Goal: Task Accomplishment & Management: Complete application form

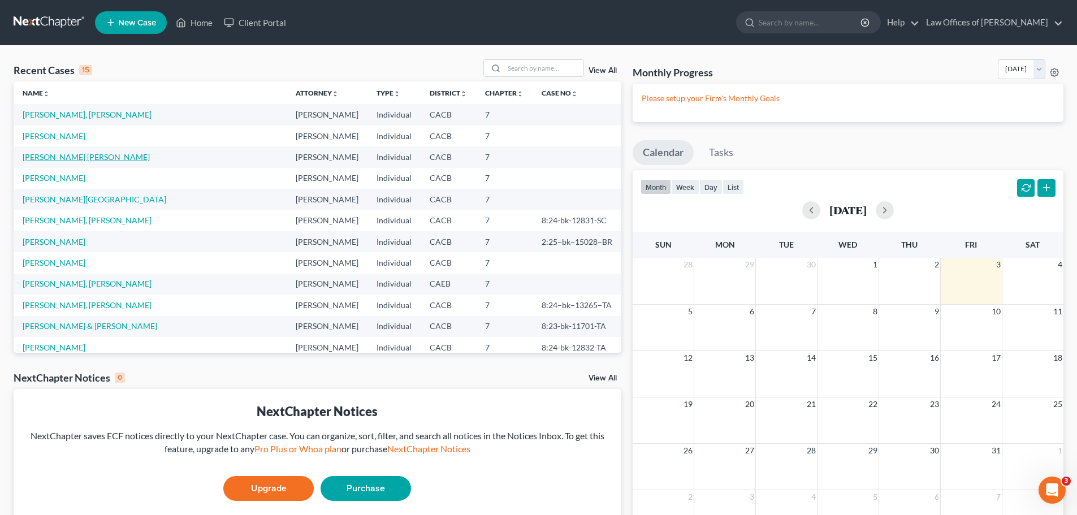
click at [42, 157] on link "[PERSON_NAME] [PERSON_NAME]" at bounding box center [86, 157] width 127 height 10
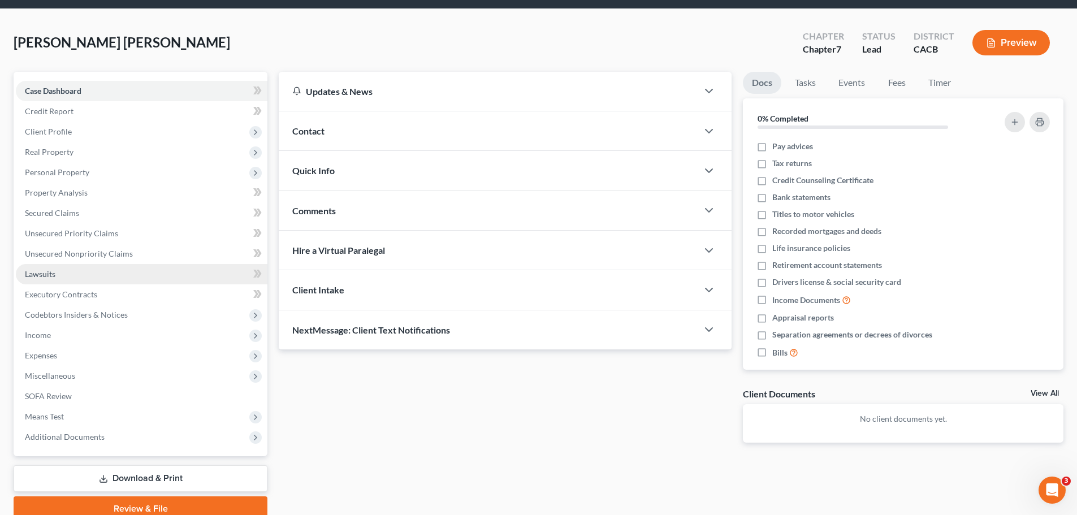
scroll to position [57, 0]
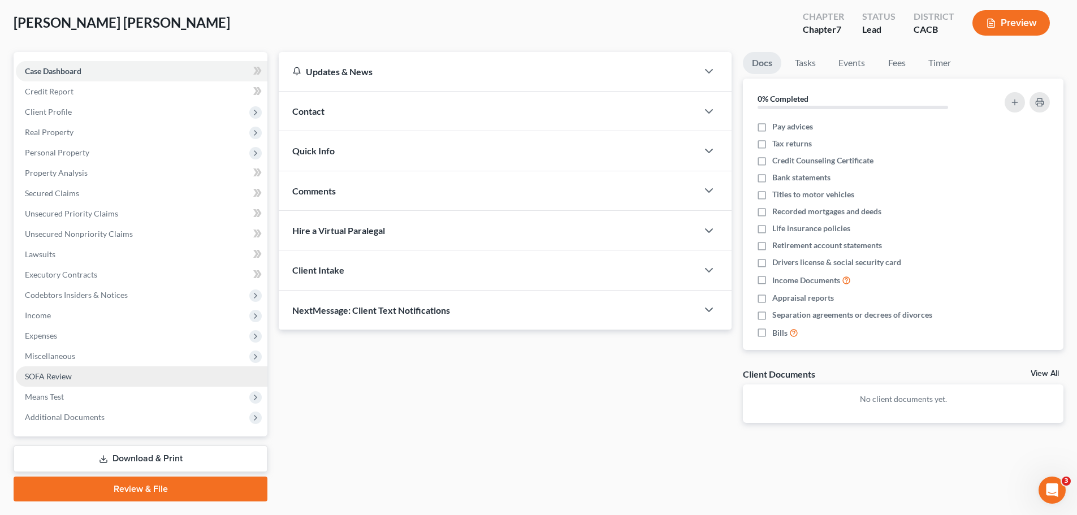
click at [58, 374] on span "SOFA Review" at bounding box center [48, 377] width 47 height 10
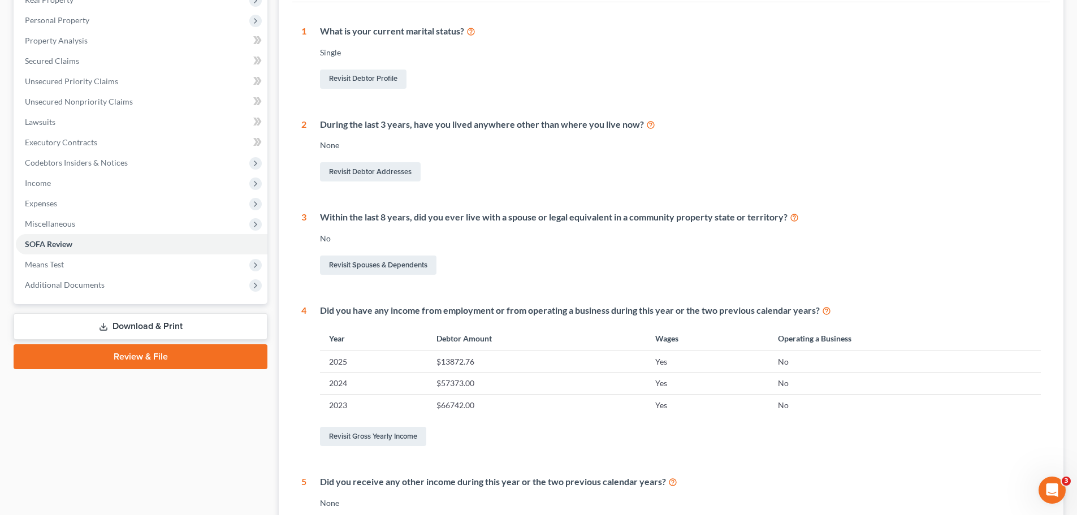
scroll to position [226, 0]
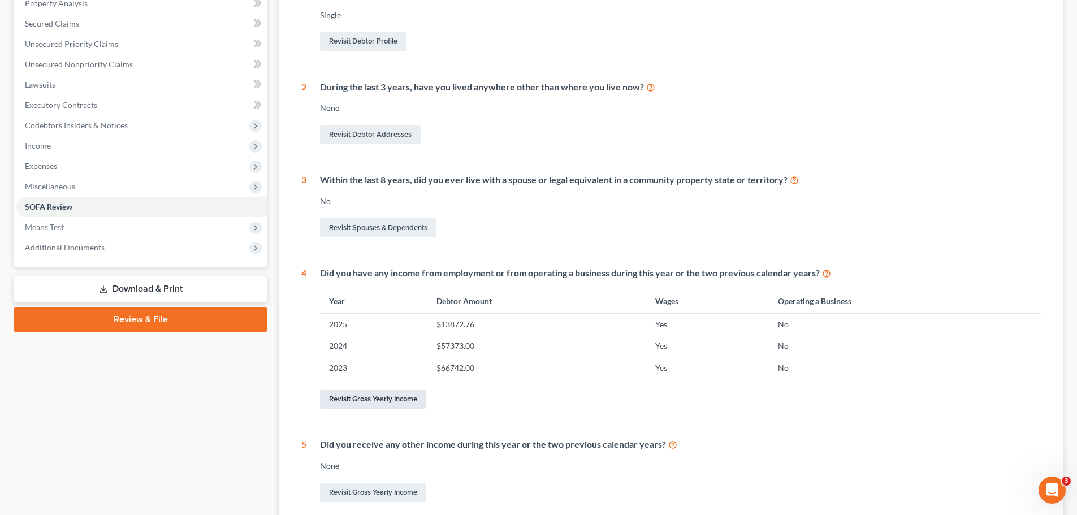
click at [370, 399] on link "Revisit Gross Yearly Income" at bounding box center [373, 399] width 106 height 19
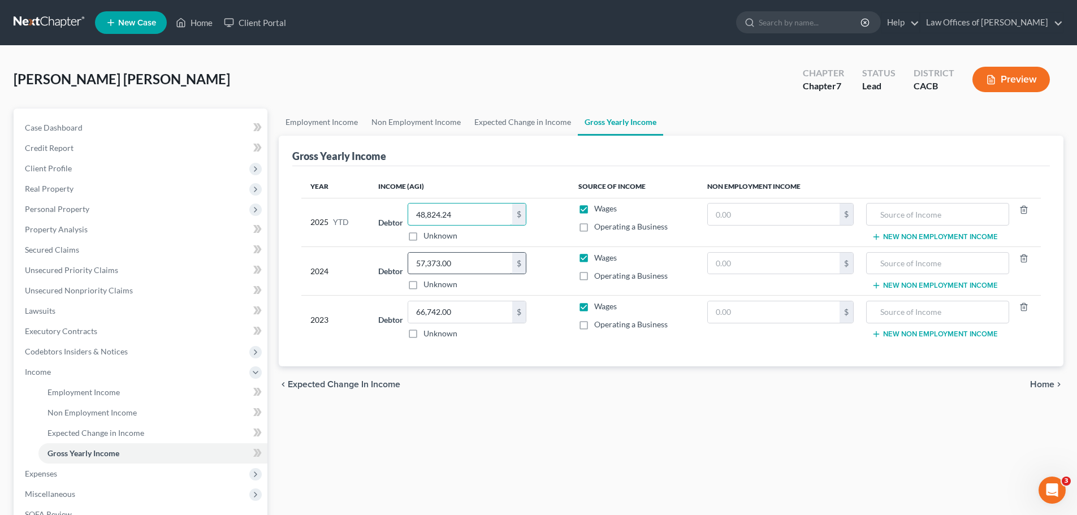
type input "48,824.24"
click at [485, 261] on input "57,373.00" at bounding box center [460, 263] width 104 height 21
click at [641, 353] on div "Year Income (AGI) Source of Income Non Employment Income 2025 YTD Debtor 48,824…" at bounding box center [671, 266] width 758 height 201
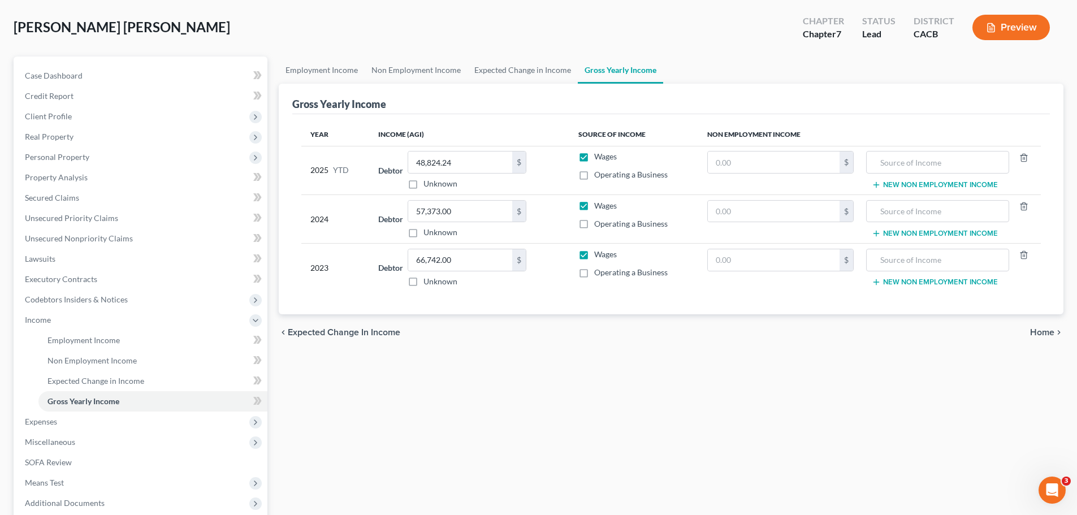
scroll to position [57, 0]
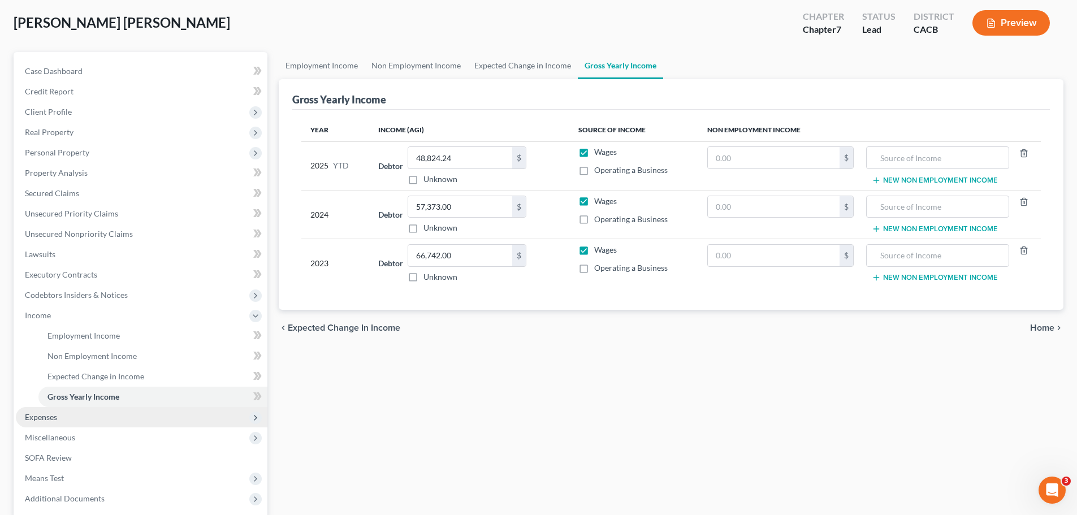
click at [79, 421] on span "Expenses" at bounding box center [142, 417] width 252 height 20
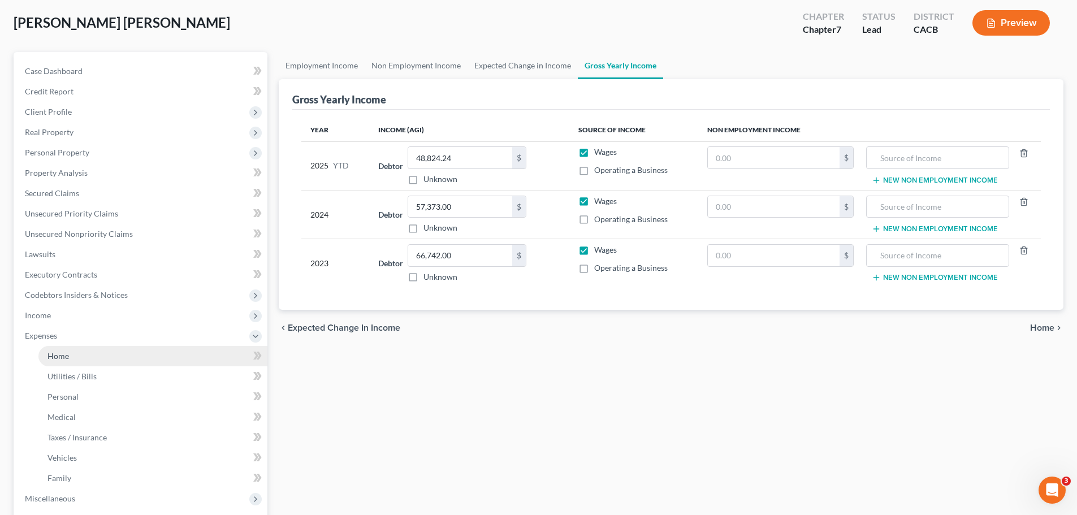
click at [93, 361] on link "Home" at bounding box center [152, 356] width 229 height 20
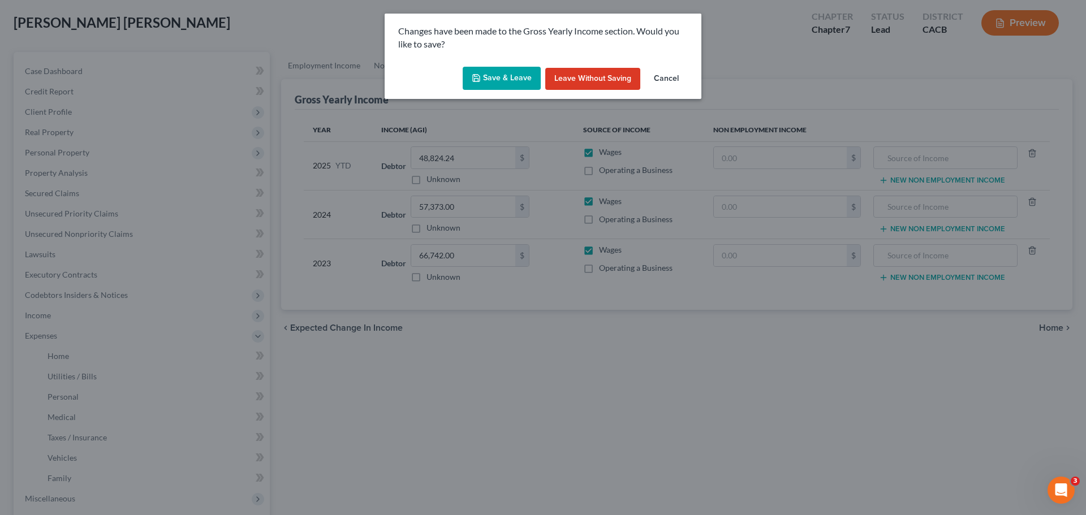
click at [510, 83] on button "Save & Leave" at bounding box center [502, 79] width 78 height 24
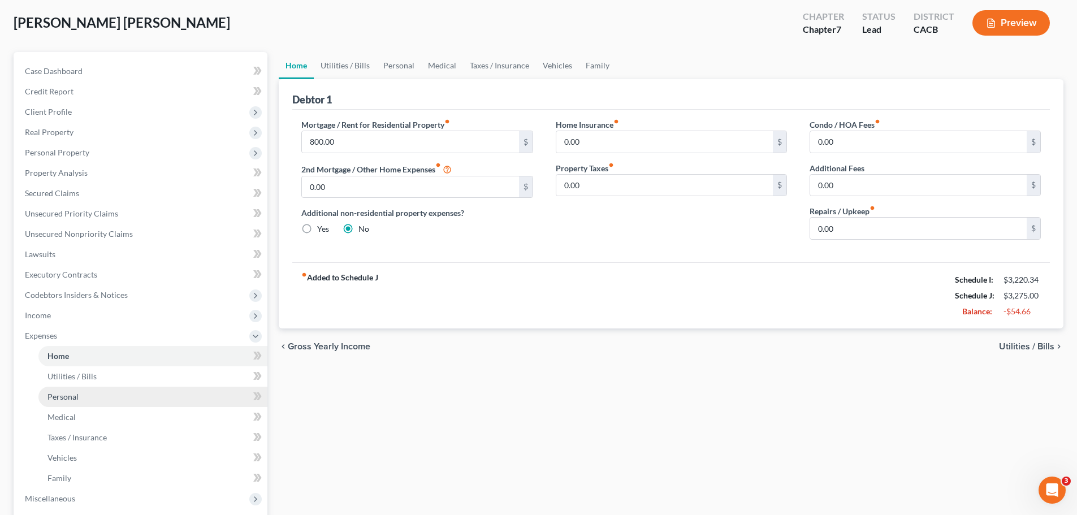
scroll to position [113, 0]
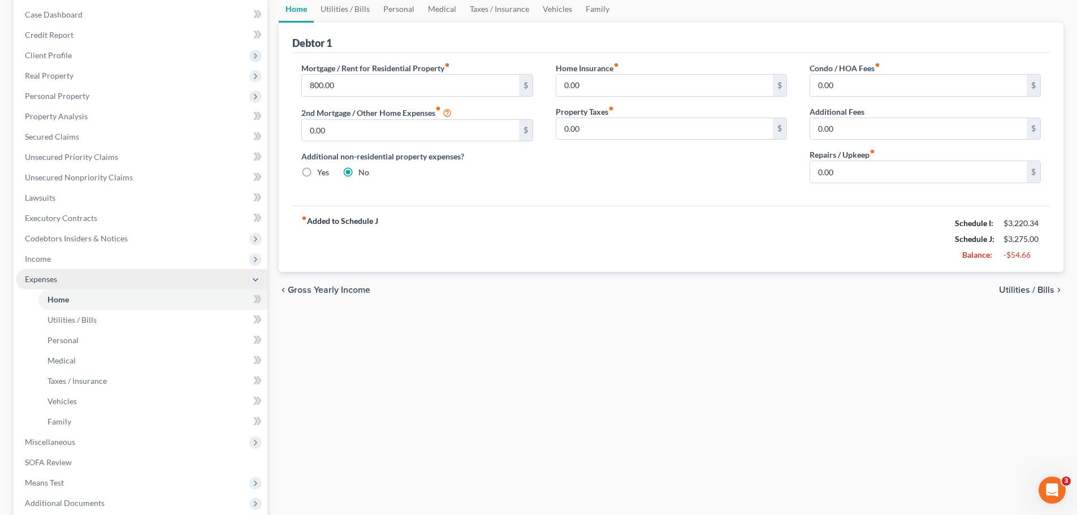
click at [89, 278] on span "Expenses" at bounding box center [142, 279] width 252 height 20
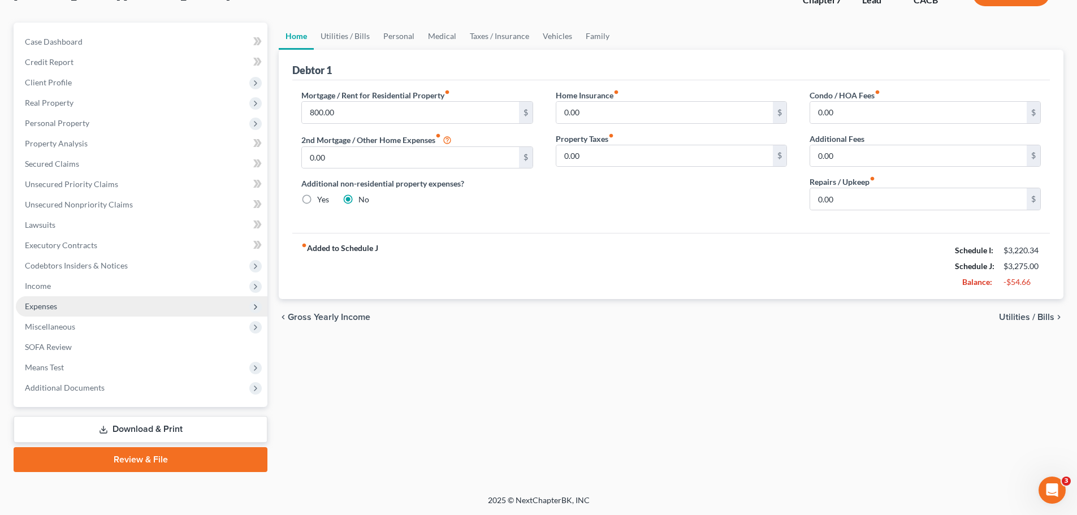
scroll to position [86, 0]
click at [87, 303] on span "Expenses" at bounding box center [142, 306] width 252 height 20
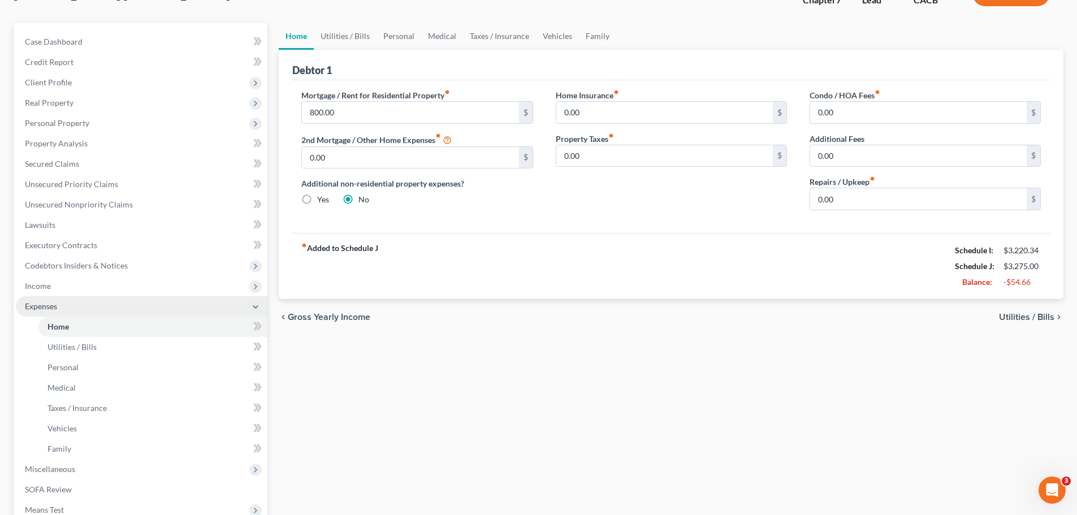
scroll to position [113, 0]
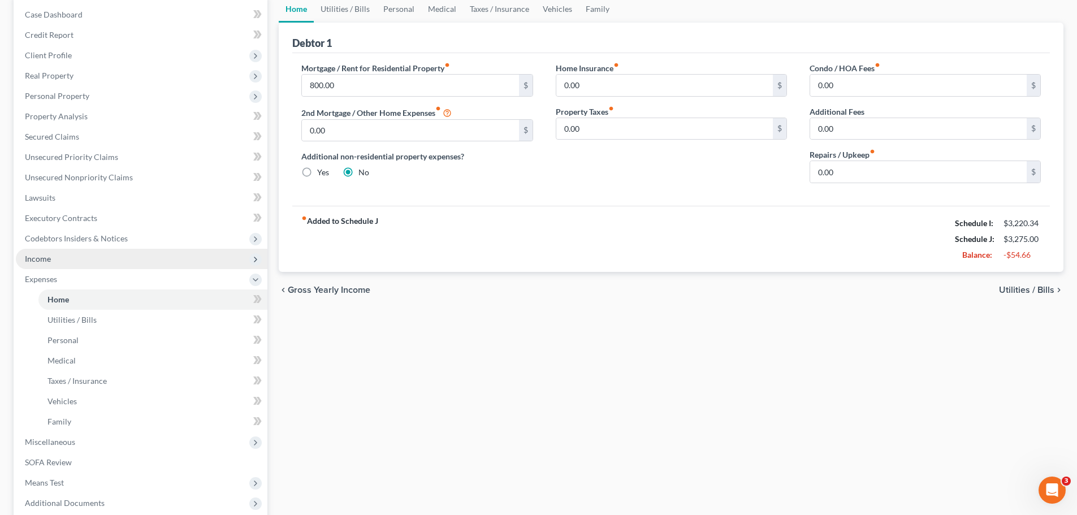
click at [77, 264] on span "Income" at bounding box center [142, 259] width 252 height 20
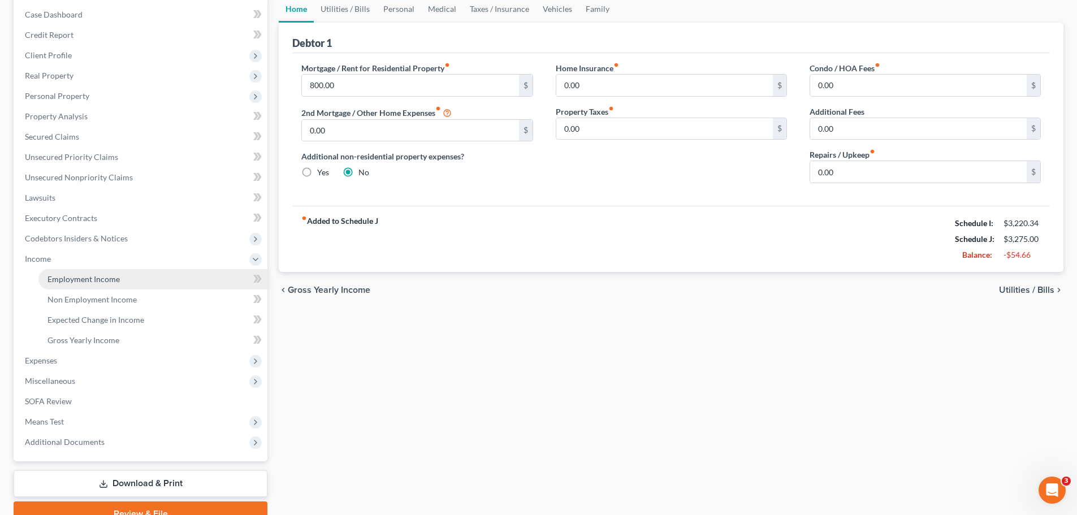
click at [79, 283] on span "Employment Income" at bounding box center [84, 279] width 72 height 10
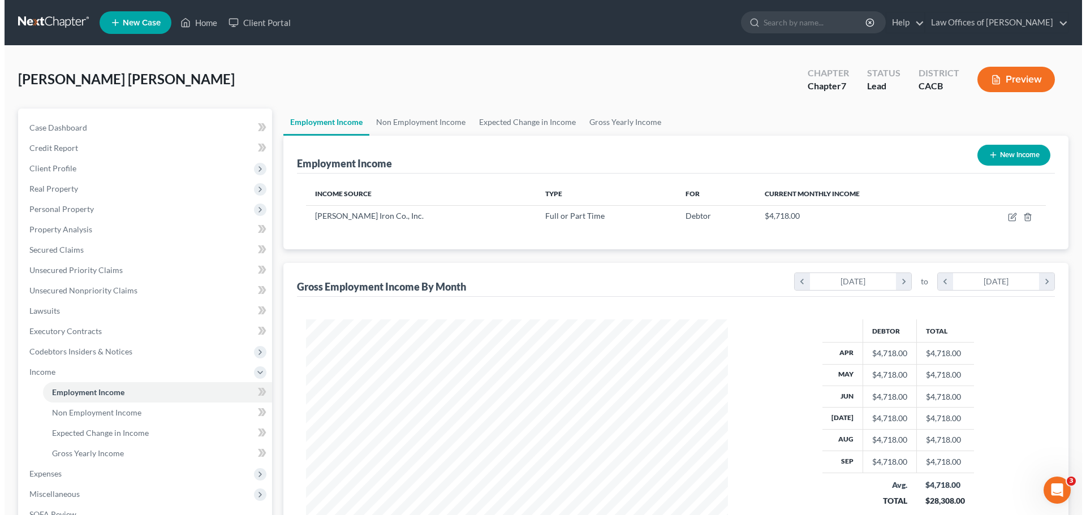
scroll to position [57, 0]
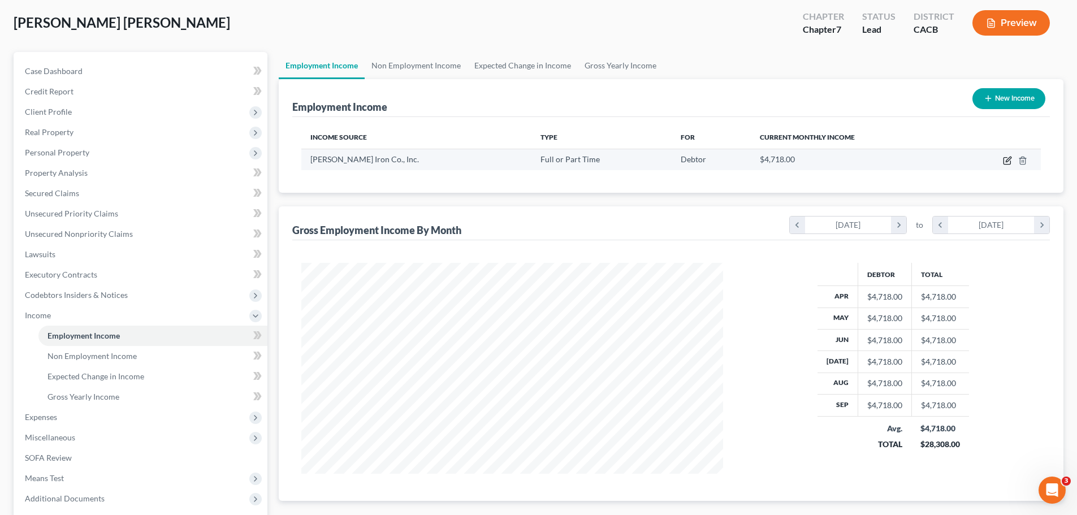
click at [1003, 158] on icon "button" at bounding box center [1007, 160] width 9 height 9
select select "0"
select select "4"
select select "0"
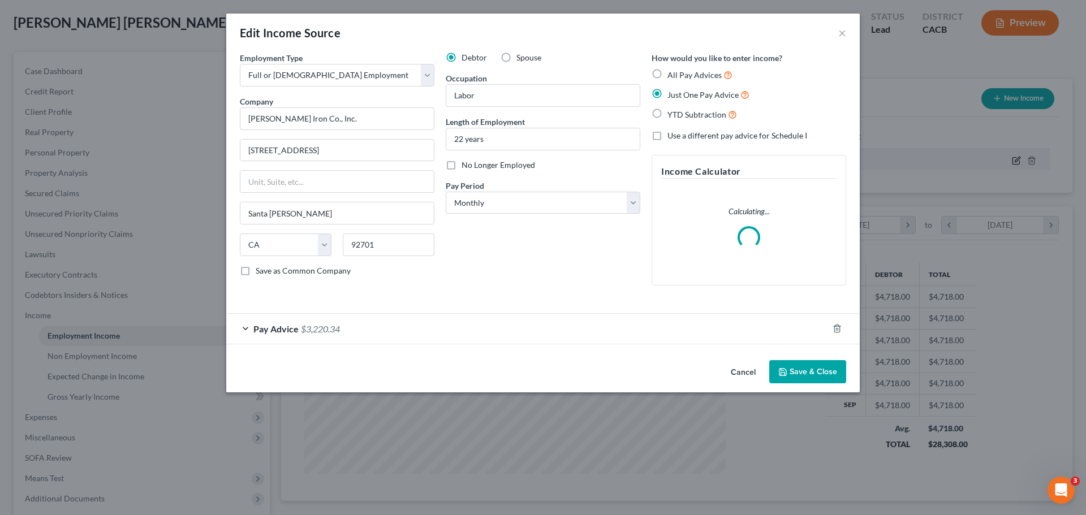
scroll to position [213, 448]
click at [357, 327] on div "Pay Advice $3,220.34" at bounding box center [527, 329] width 602 height 30
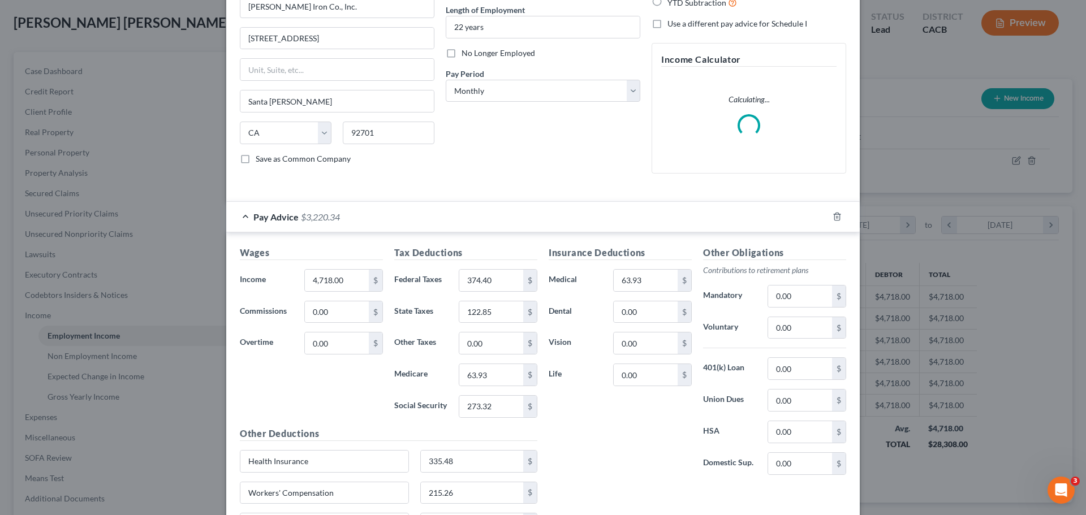
scroll to position [113, 0]
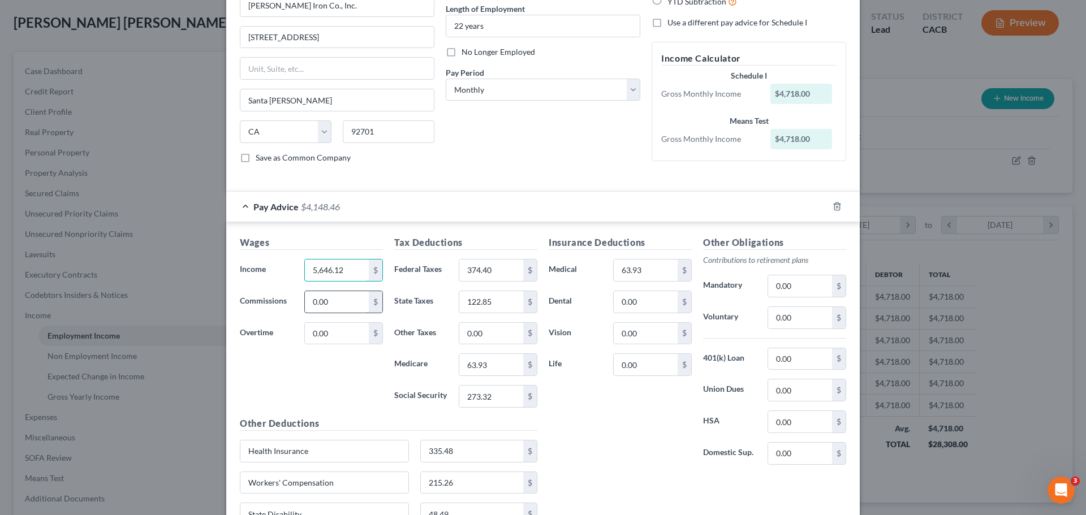
type input "5,646.12"
click at [355, 301] on input "0.00" at bounding box center [337, 301] width 64 height 21
type input "521.28"
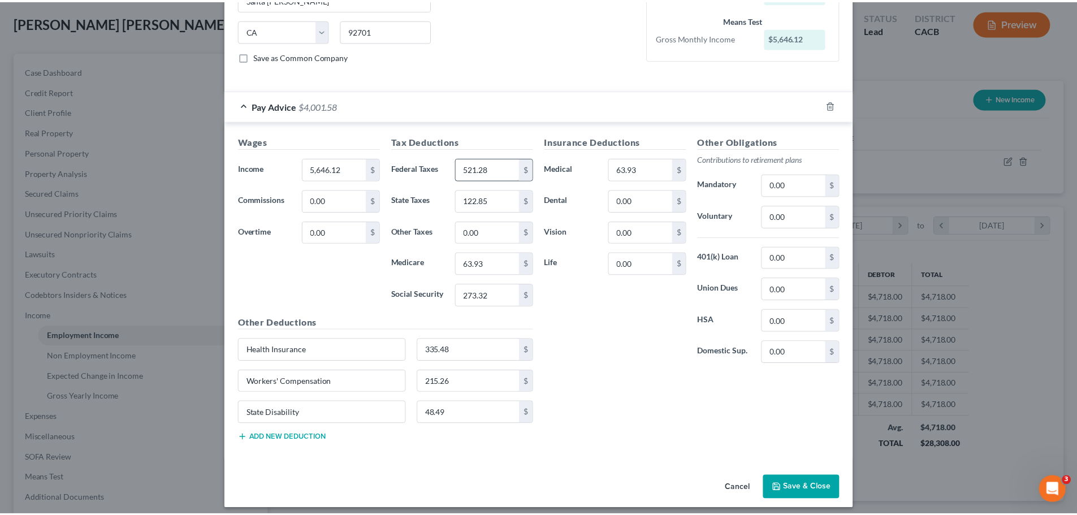
scroll to position [222, 0]
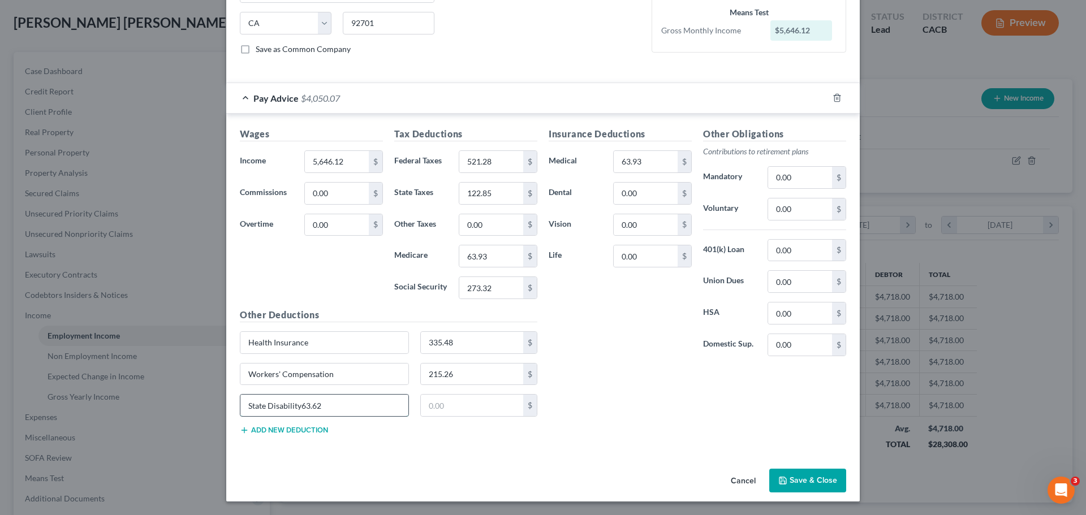
drag, startPoint x: 366, startPoint y: 404, endPoint x: 297, endPoint y: 404, distance: 68.4
click at [297, 404] on input "State Disability63.62" at bounding box center [324, 405] width 168 height 21
type input "State Disability"
click at [484, 408] on input "text" at bounding box center [472, 405] width 103 height 21
type input "63.62"
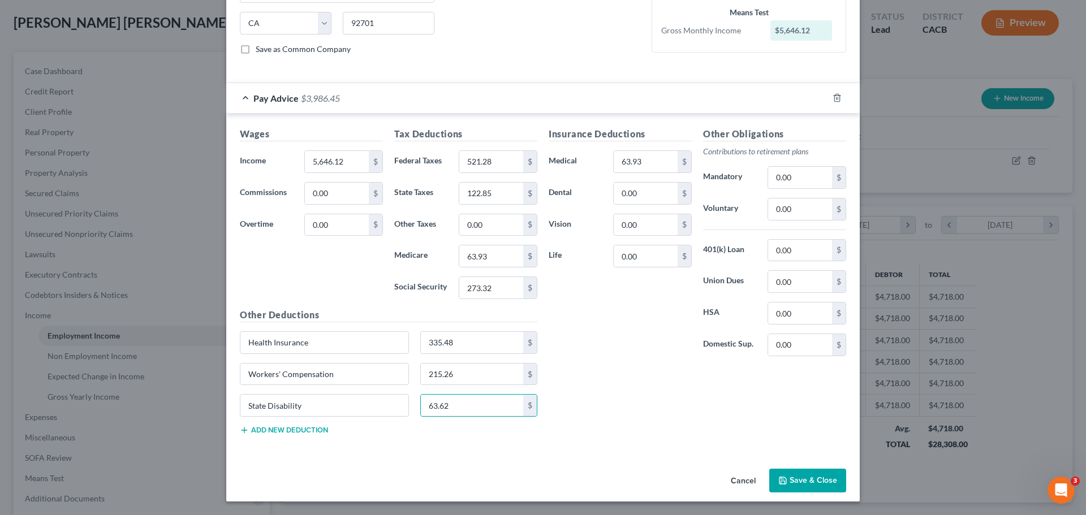
click at [602, 362] on div "Insurance Deductions Medical 63.93 $ Dental 0.00 $ Vision 0.00 $ Life 0.00 $" at bounding box center [620, 246] width 154 height 238
type input "369.52"
type input "76.87"
click at [615, 320] on div "Insurance Deductions Medical 63.93 $ Dental 0.00 $ Vision 0.00 $ Life 0.00 $" at bounding box center [620, 246] width 154 height 238
type input "188.93"
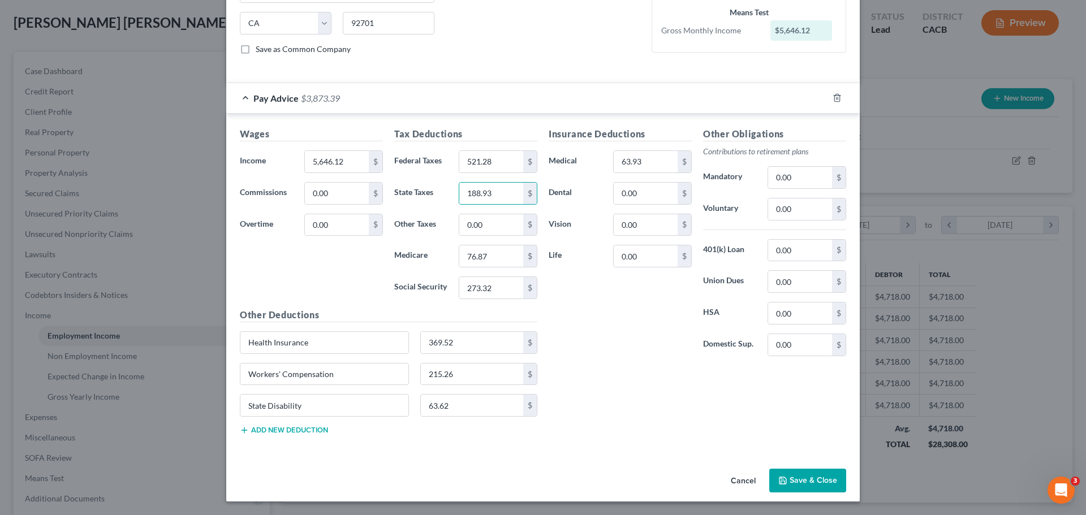
click at [617, 332] on div "Insurance Deductions Medical 63.93 $ Dental 0.00 $ Vision 0.00 $ Life 0.00 $" at bounding box center [620, 246] width 154 height 238
type input "2"
type input "328.71"
click at [622, 319] on div "Insurance Deductions Medical 63.93 $ Dental 0.00 $ Vision 0.00 $ Life 0.00 $" at bounding box center [620, 246] width 154 height 238
type input "Workers' Compensation"
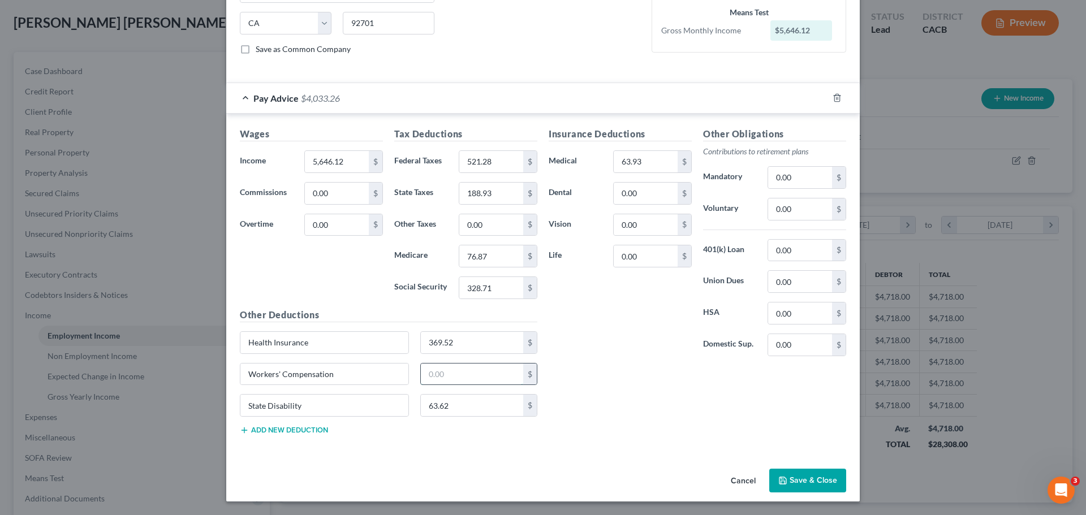
click at [465, 373] on input "text" at bounding box center [472, 374] width 103 height 21
click at [480, 375] on input "182." at bounding box center [472, 374] width 103 height 21
type input "182.39"
click at [635, 389] on div "Insurance Deductions Medical 63.93 $ Dental 0.00 $ Vision 0.00 $ Life 0.00 $ Ot…" at bounding box center [697, 285] width 309 height 317
click at [800, 480] on button "Save & Close" at bounding box center [807, 481] width 77 height 24
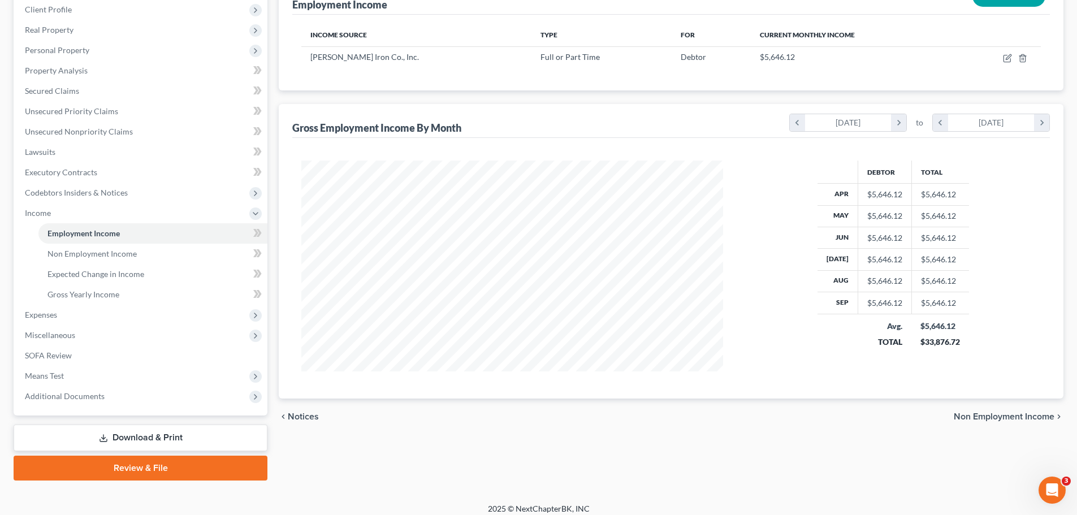
scroll to position [167, 0]
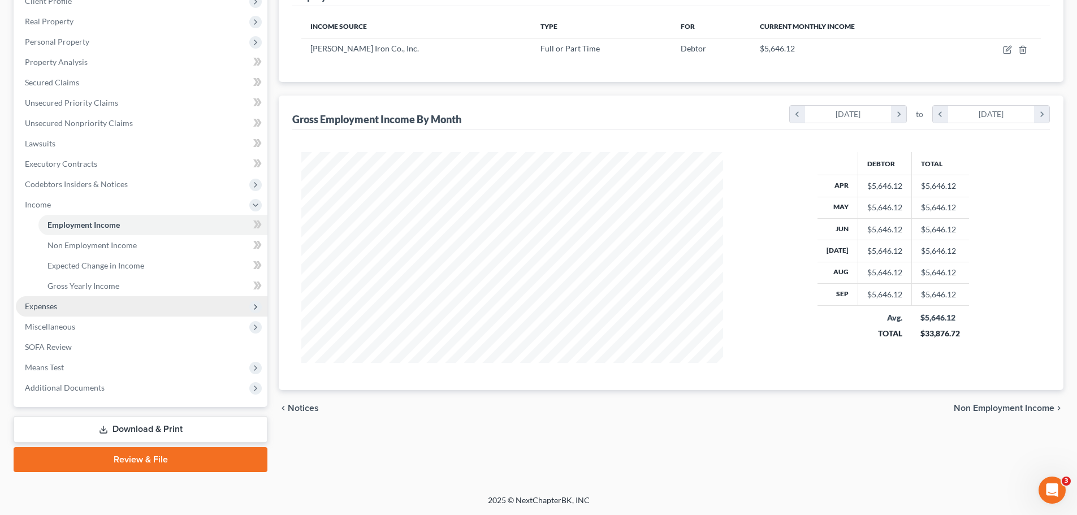
click at [112, 303] on span "Expenses" at bounding box center [142, 306] width 252 height 20
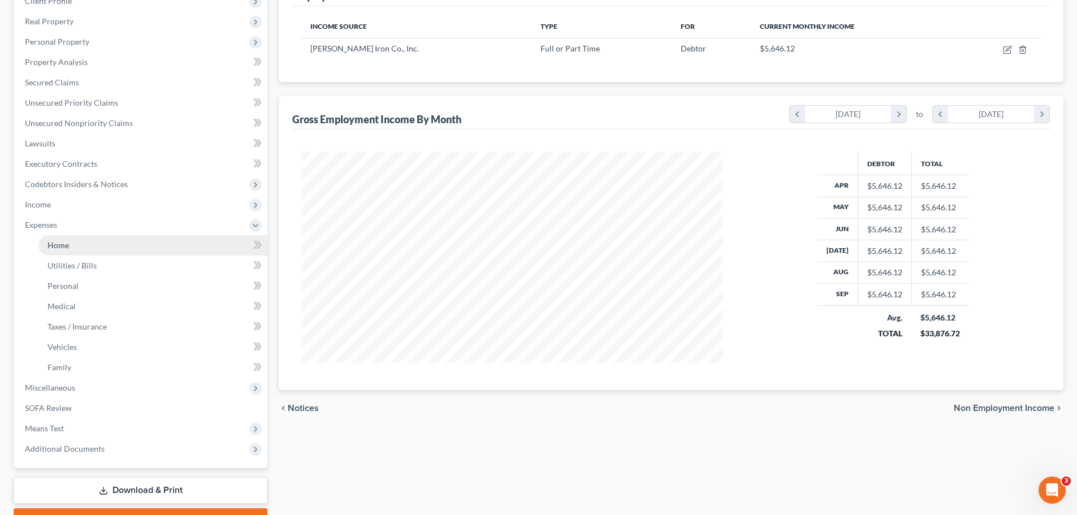
click at [115, 248] on link "Home" at bounding box center [152, 245] width 229 height 20
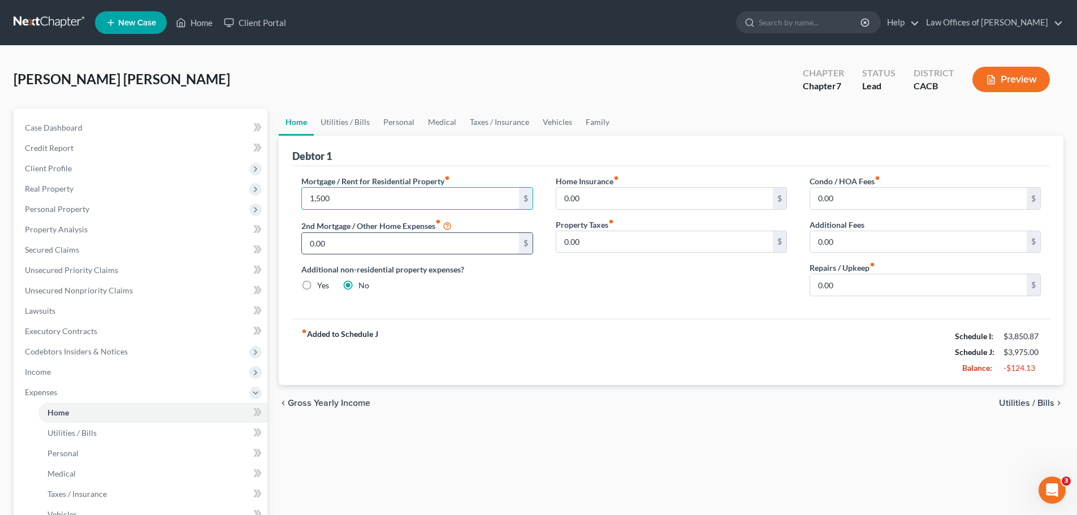
type input "1,500"
click at [433, 245] on input "0.00" at bounding box center [410, 243] width 217 height 21
click at [88, 435] on span "Utilities / Bills" at bounding box center [72, 433] width 49 height 10
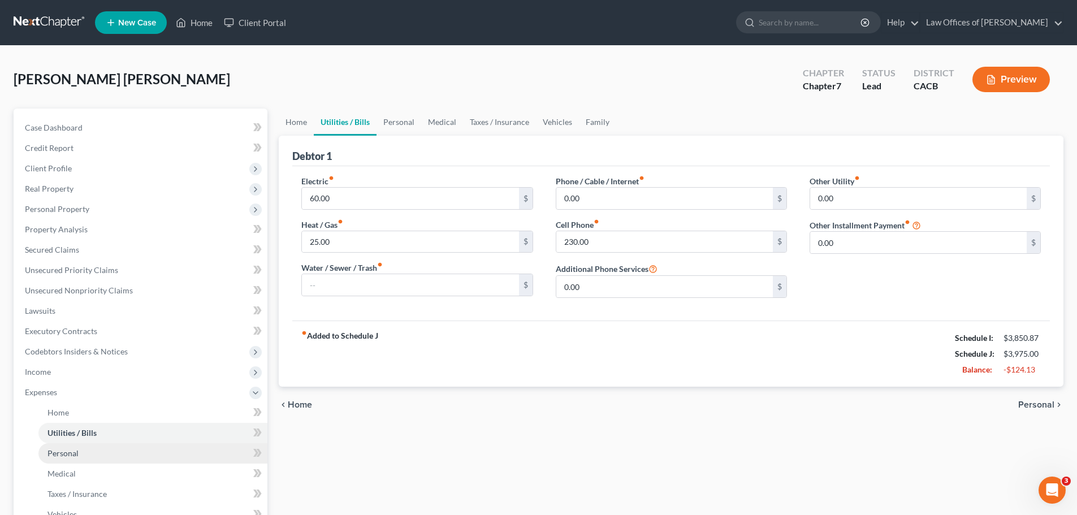
click at [88, 454] on link "Personal" at bounding box center [152, 453] width 229 height 20
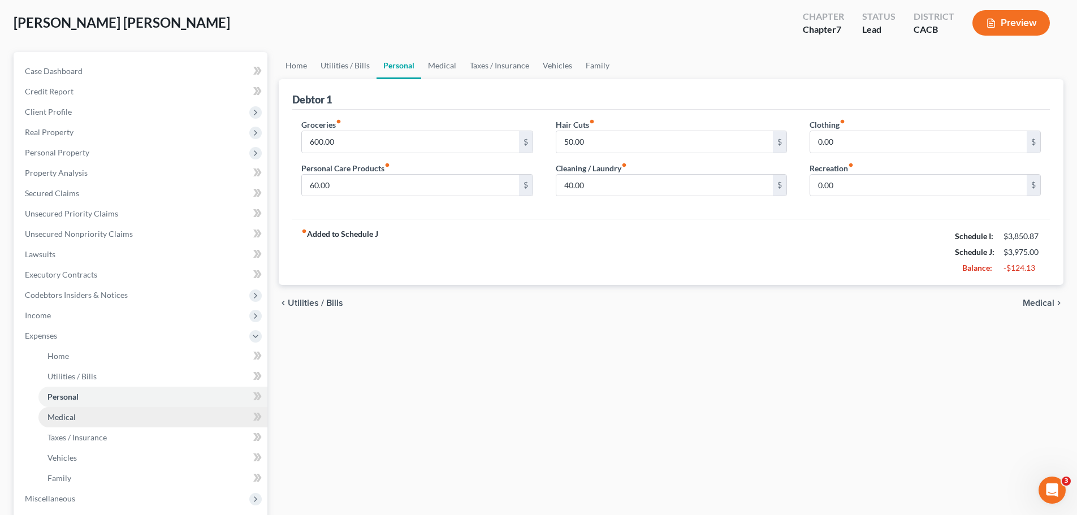
click at [88, 418] on link "Medical" at bounding box center [152, 417] width 229 height 20
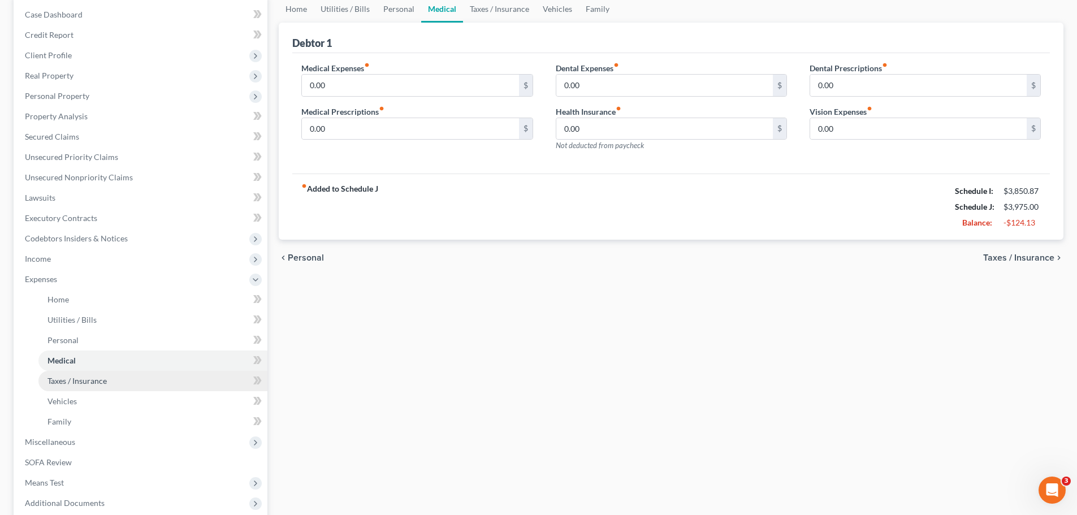
click at [90, 387] on link "Taxes / Insurance" at bounding box center [152, 381] width 229 height 20
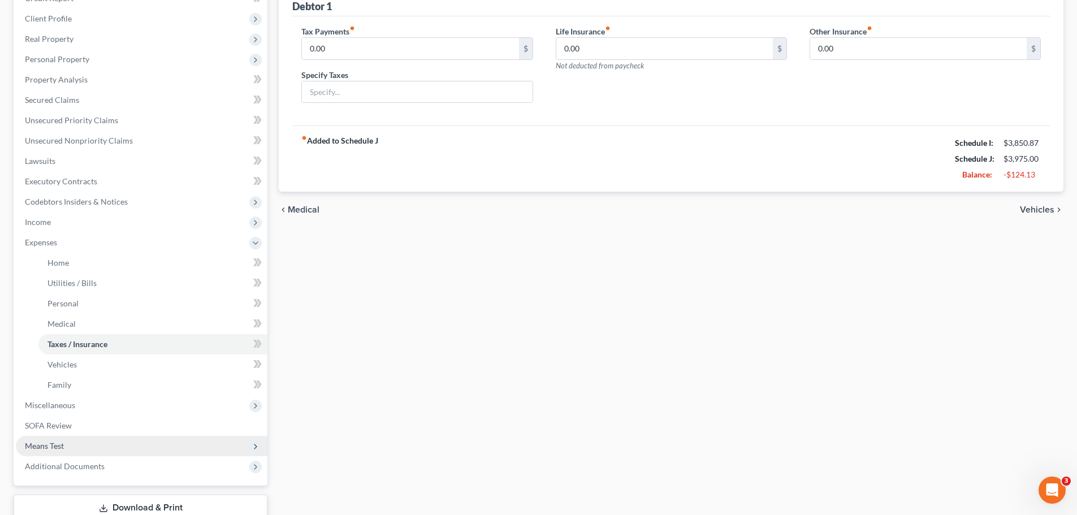
scroll to position [170, 0]
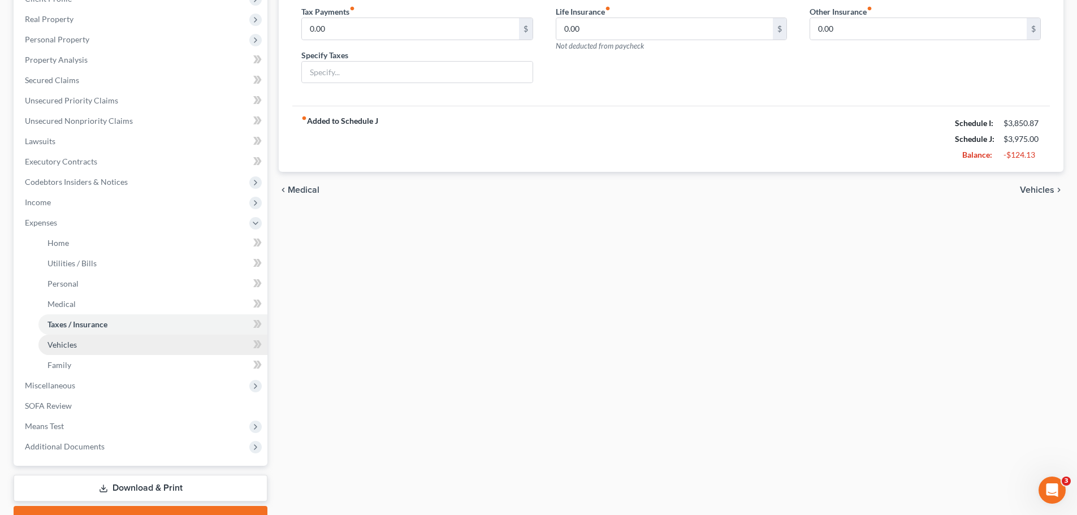
click at [141, 345] on link "Vehicles" at bounding box center [152, 345] width 229 height 20
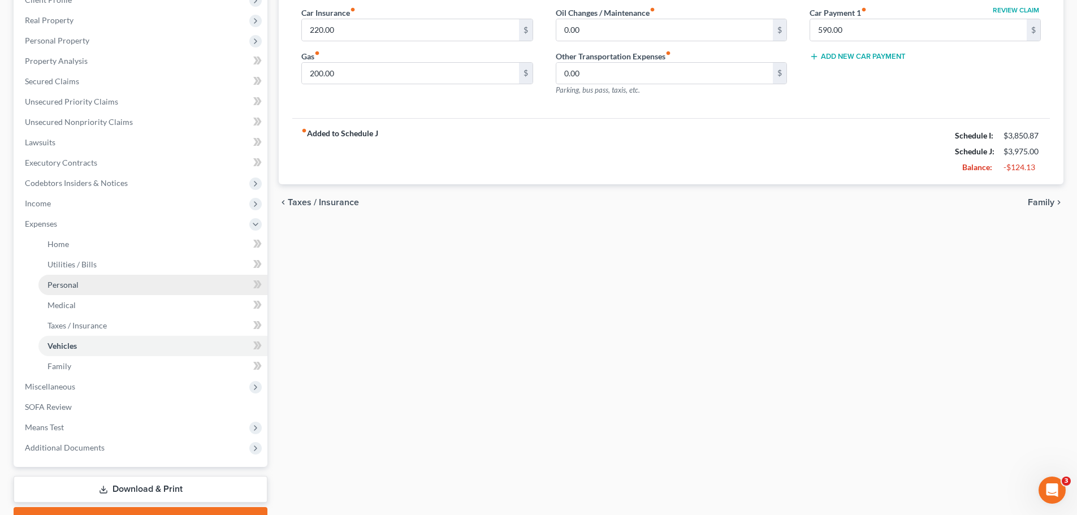
scroll to position [170, 0]
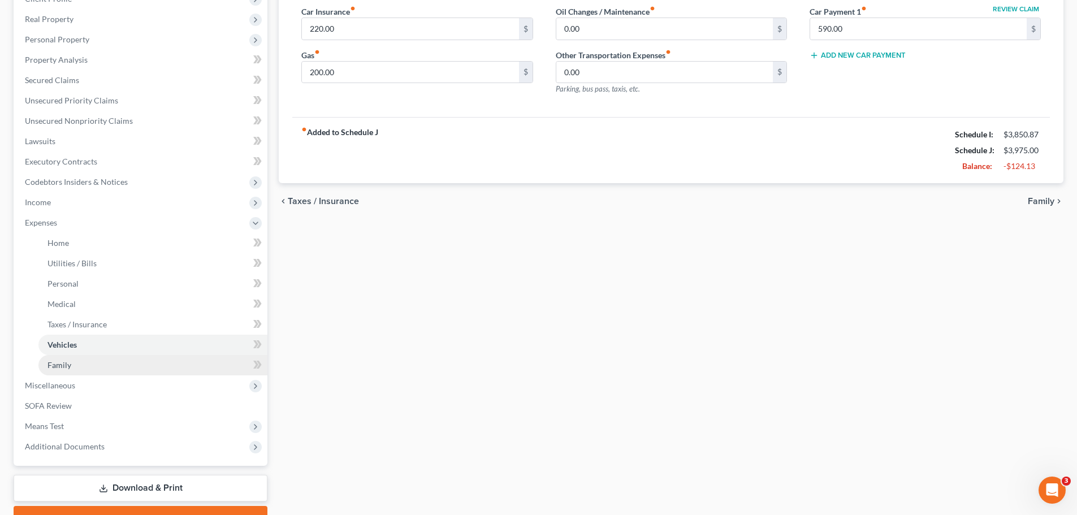
click at [104, 361] on link "Family" at bounding box center [152, 365] width 229 height 20
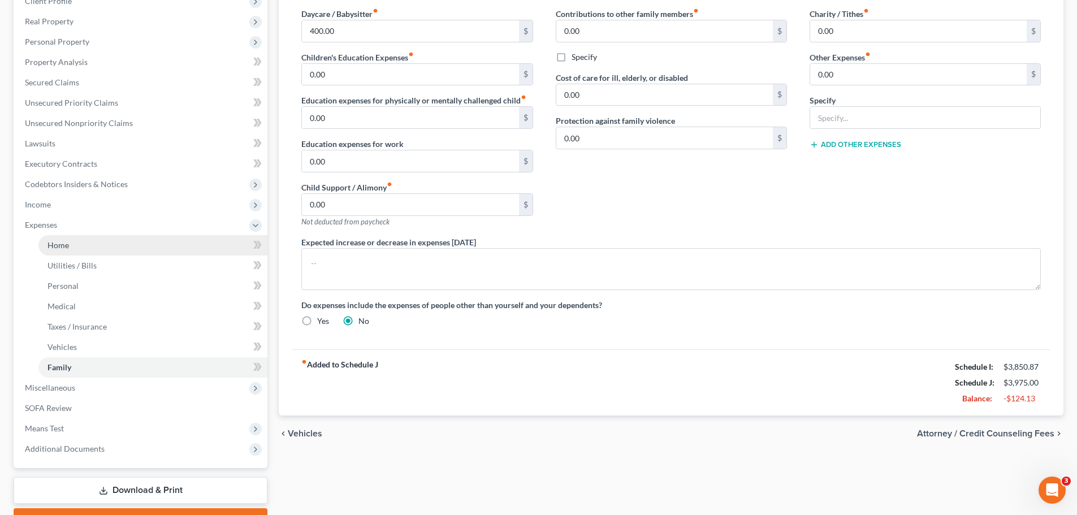
scroll to position [170, 0]
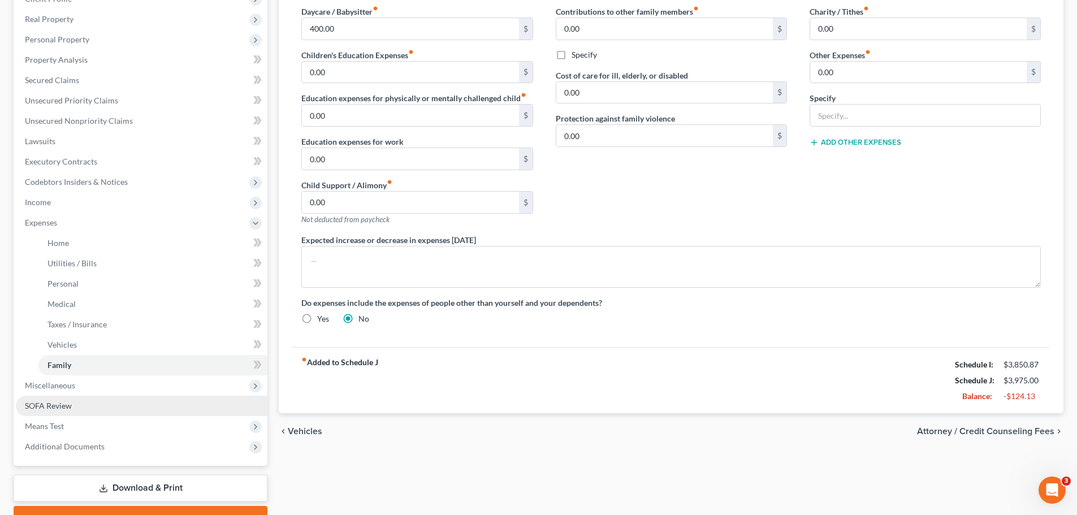
click at [141, 404] on link "SOFA Review" at bounding box center [142, 406] width 252 height 20
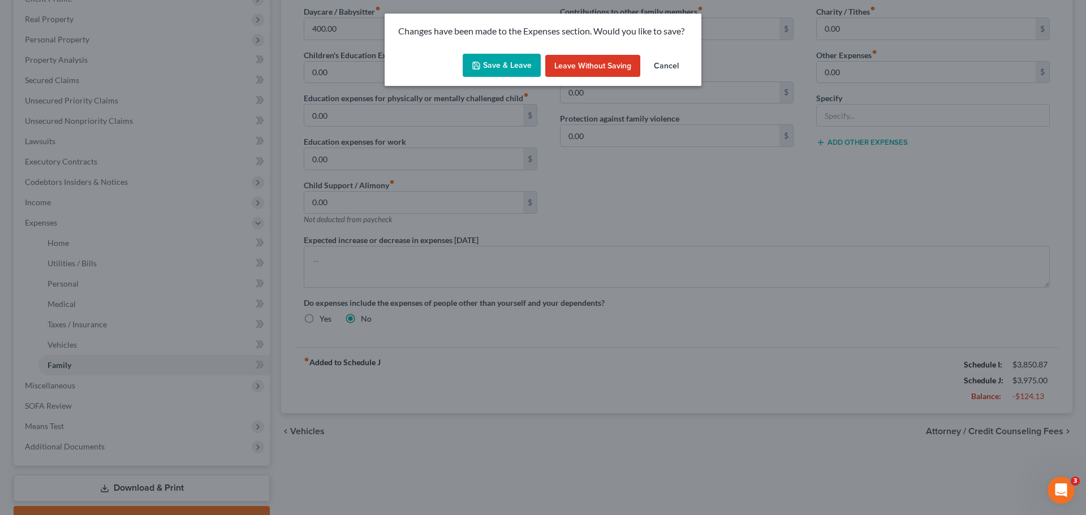
click at [519, 64] on button "Save & Leave" at bounding box center [502, 66] width 78 height 24
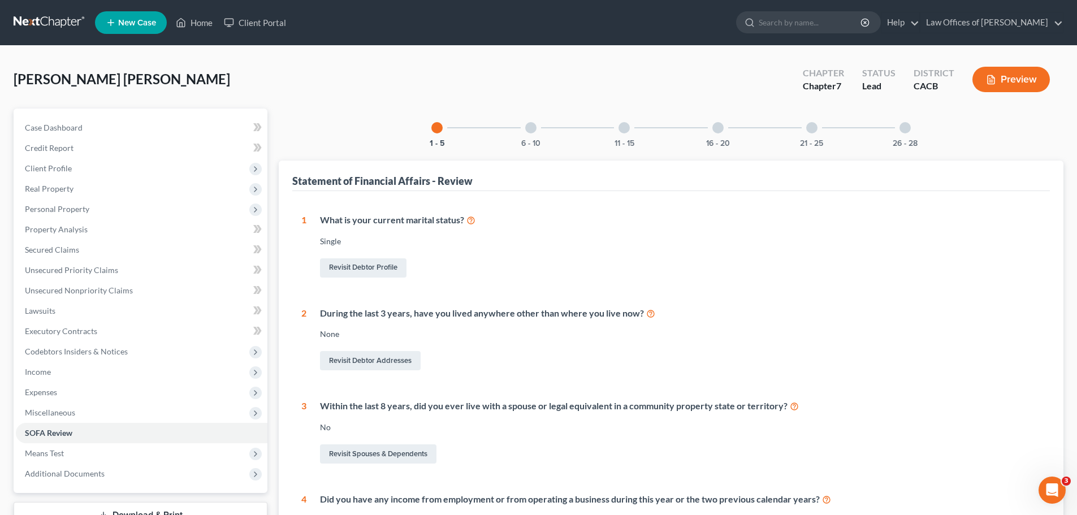
click at [534, 131] on div at bounding box center [530, 127] width 11 height 11
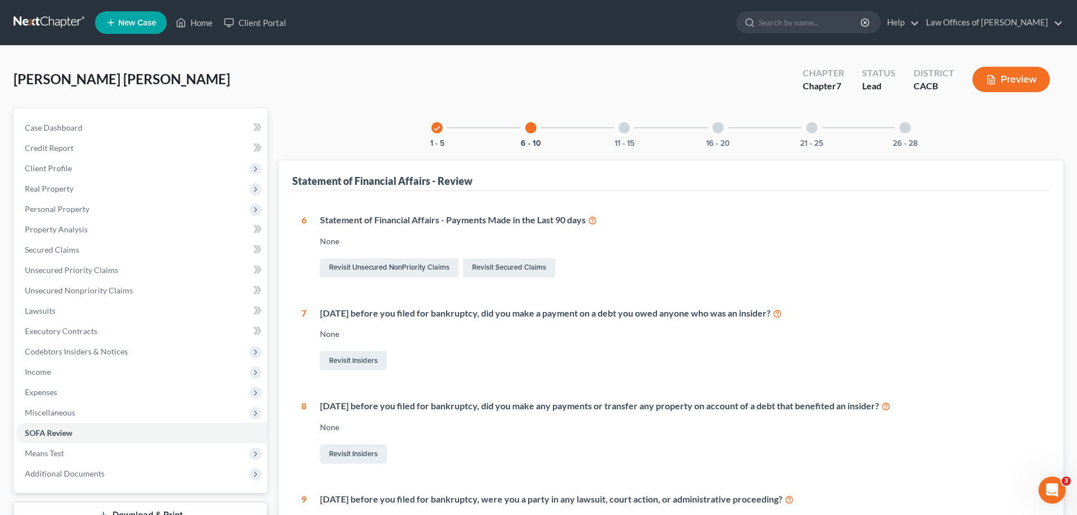
click at [624, 127] on div at bounding box center [624, 127] width 11 height 11
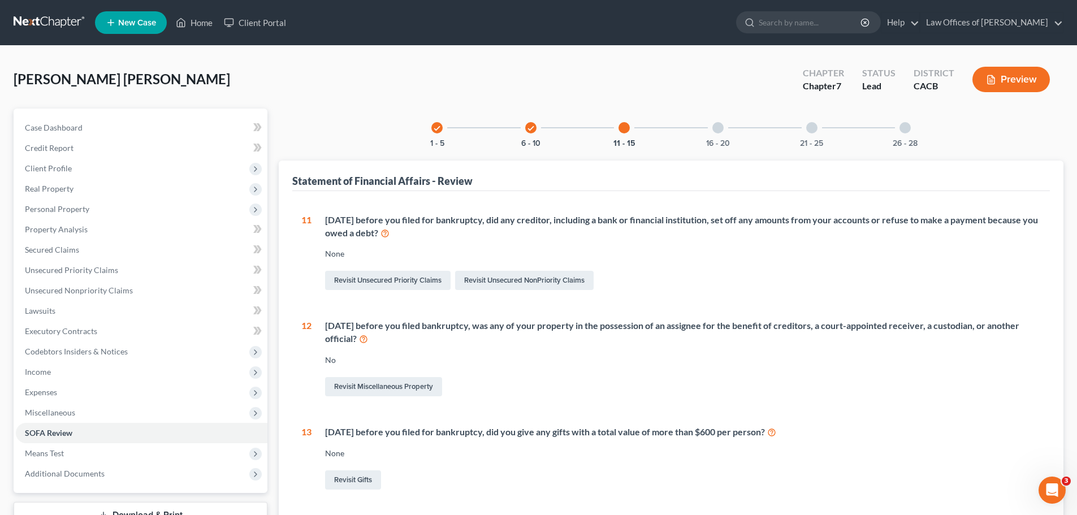
click at [717, 130] on div at bounding box center [718, 127] width 11 height 11
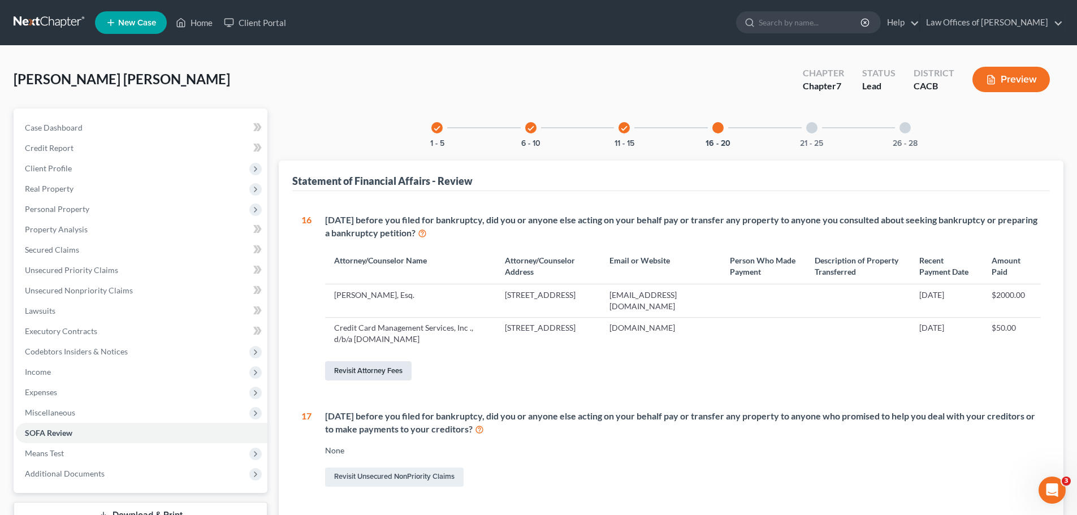
click at [377, 371] on link "Revisit Attorney Fees" at bounding box center [368, 370] width 87 height 19
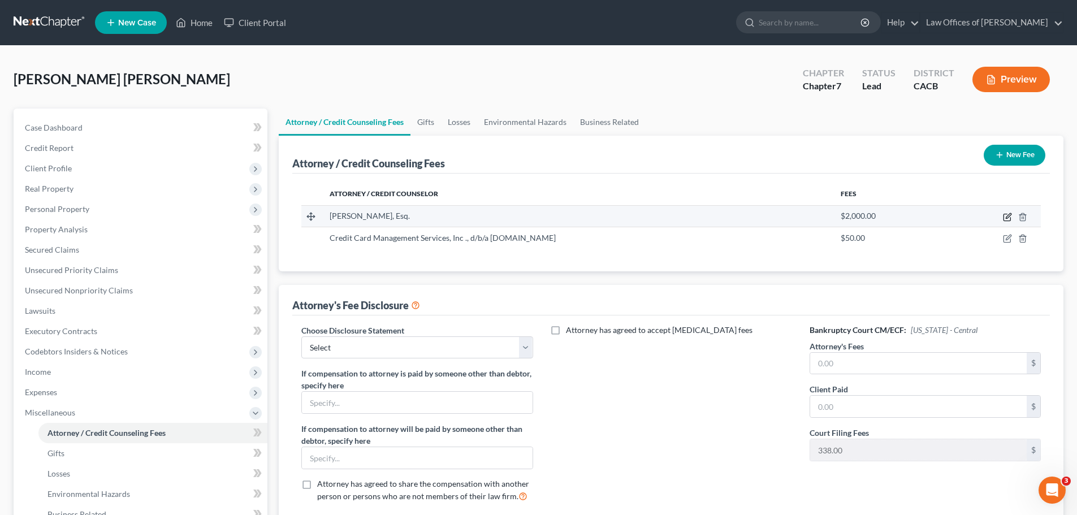
click at [1006, 215] on icon "button" at bounding box center [1007, 217] width 9 height 9
select select "4"
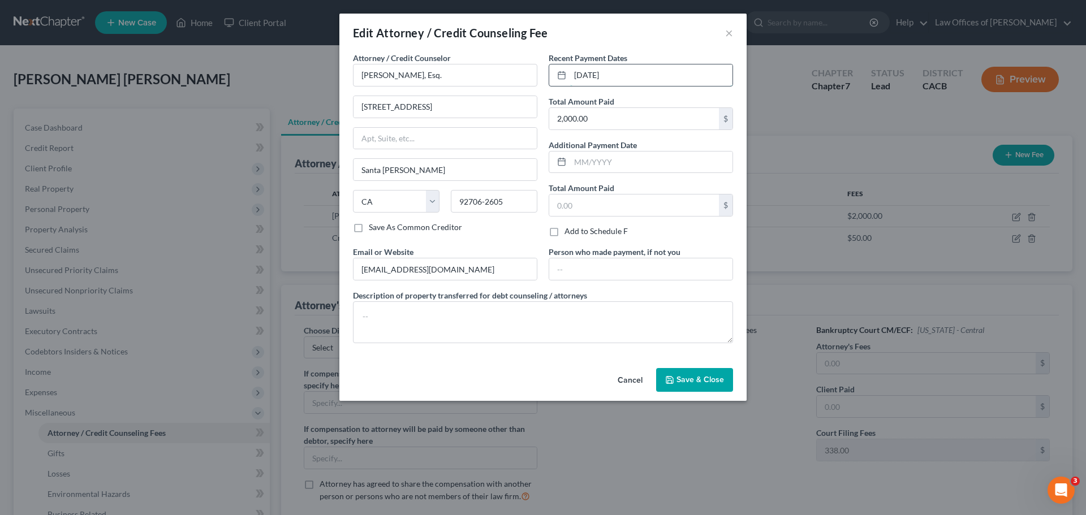
drag, startPoint x: 623, startPoint y: 75, endPoint x: 566, endPoint y: 75, distance: 57.1
click at [566, 75] on div "[DATE]" at bounding box center [641, 75] width 184 height 23
type input "[DATE]"
click at [702, 381] on span "Save & Close" at bounding box center [700, 380] width 48 height 10
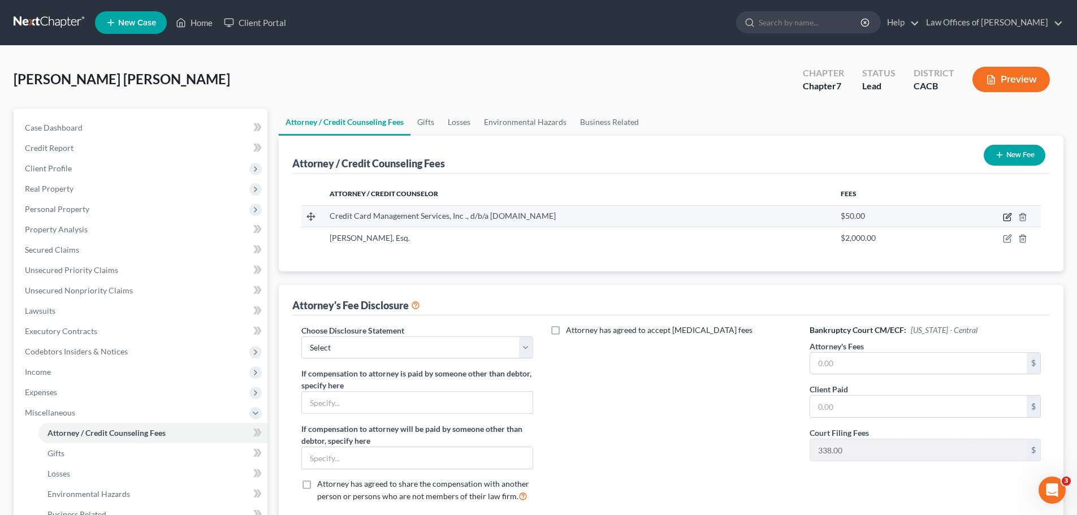
click at [1010, 218] on icon "button" at bounding box center [1007, 217] width 9 height 9
select select "9"
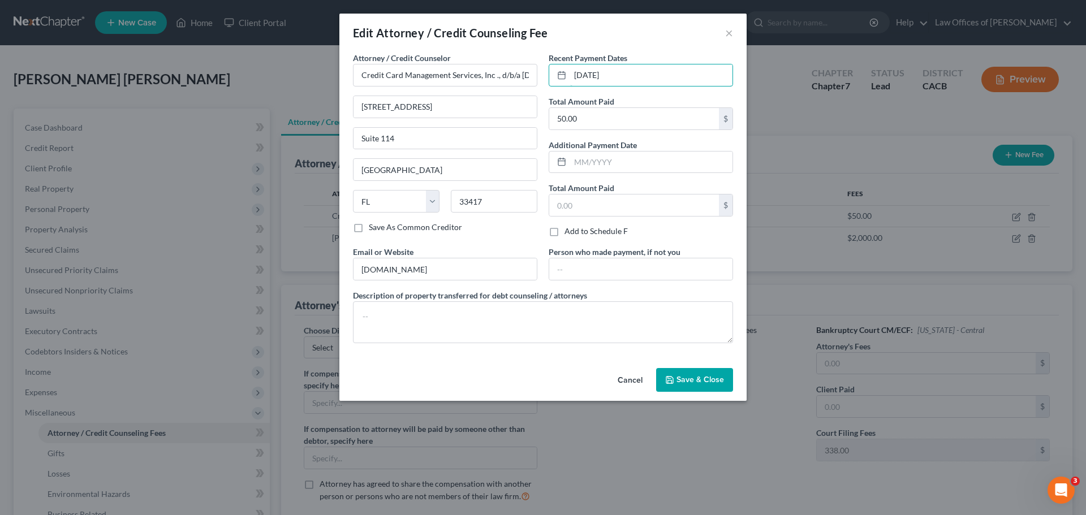
drag, startPoint x: 639, startPoint y: 68, endPoint x: 540, endPoint y: 75, distance: 99.8
click at [540, 75] on div "Attorney / Credit Counselor * Credit Card Management Services, Inc ., d/b/a [DO…" at bounding box center [542, 202] width 391 height 300
type input "[DATE]"
click at [693, 387] on button "Save & Close" at bounding box center [694, 380] width 77 height 24
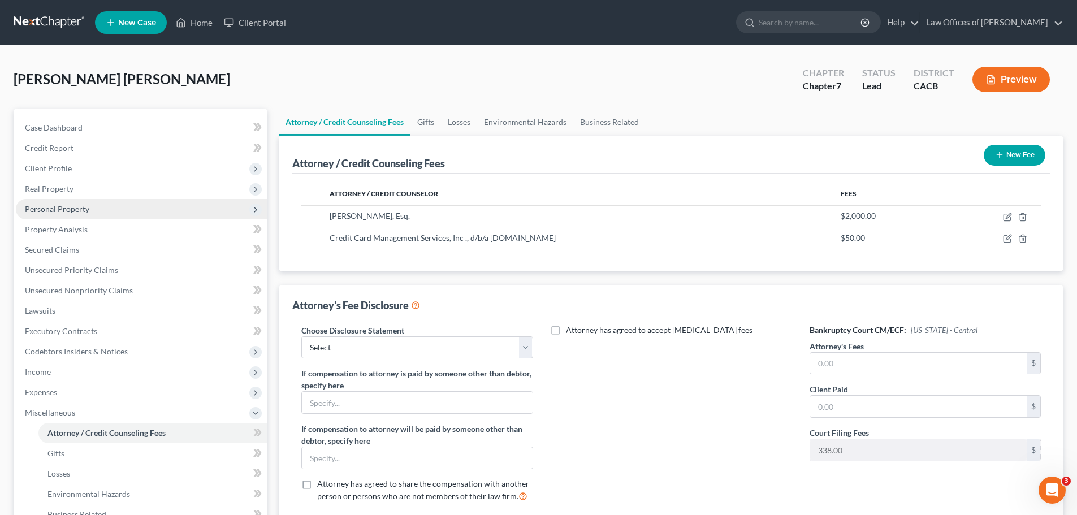
click at [146, 210] on span "Personal Property" at bounding box center [142, 209] width 252 height 20
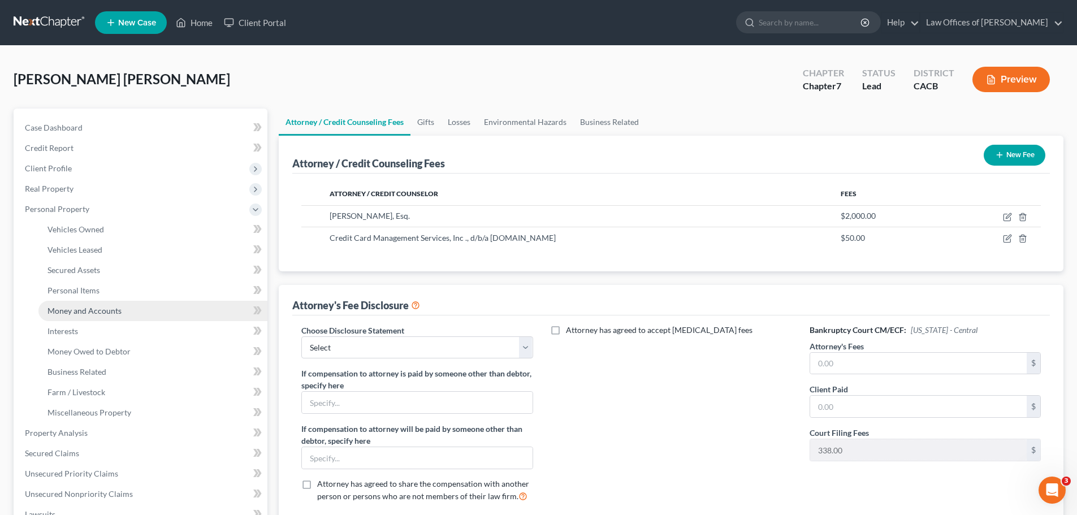
click at [123, 309] on link "Money and Accounts" at bounding box center [152, 311] width 229 height 20
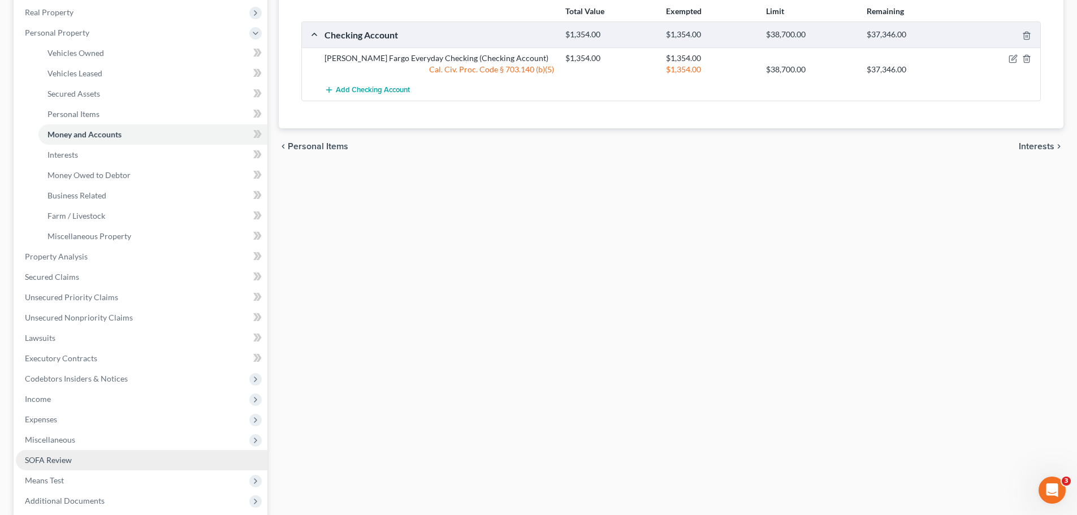
scroll to position [233, 0]
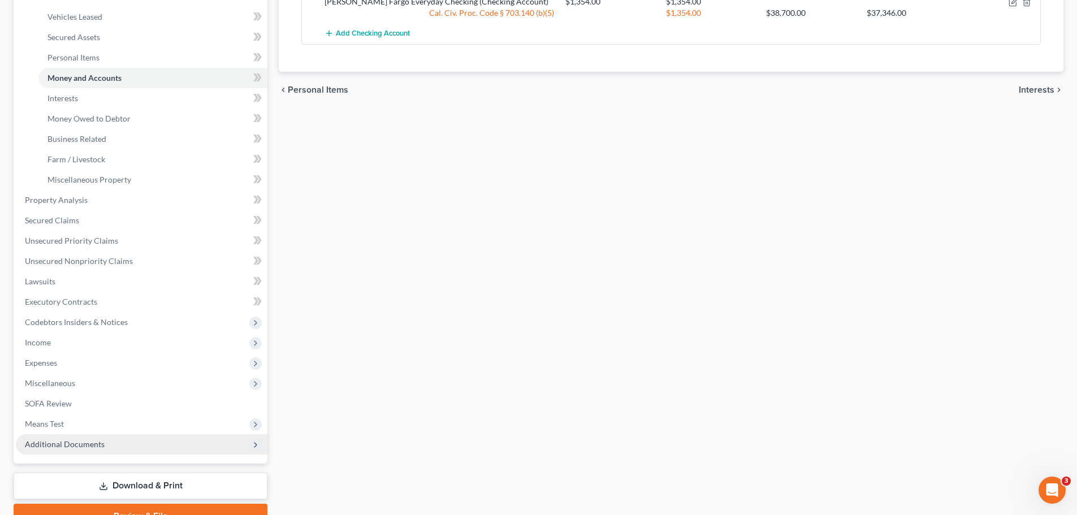
click at [93, 439] on span "Additional Documents" at bounding box center [65, 444] width 80 height 10
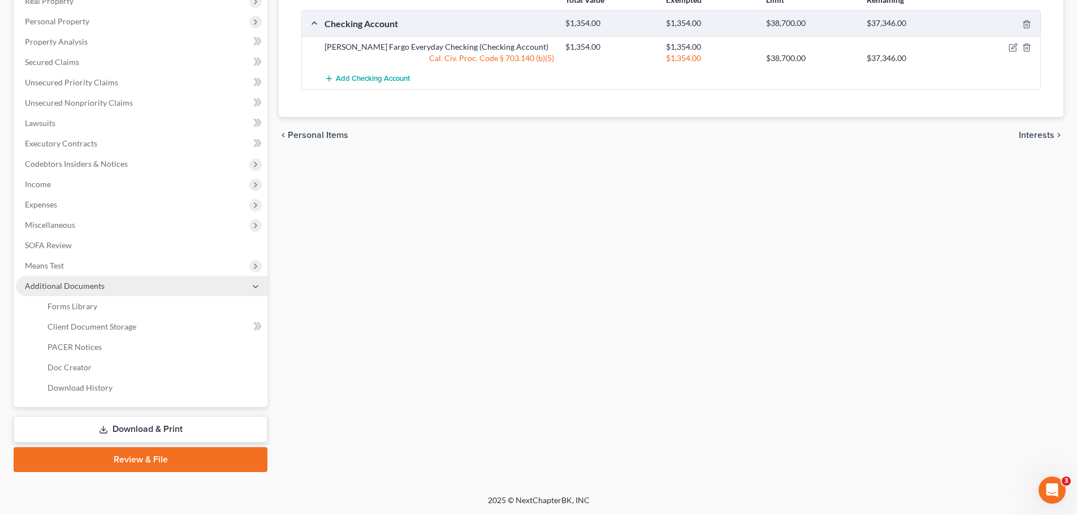
scroll to position [188, 0]
click at [143, 308] on link "Forms Library" at bounding box center [152, 306] width 229 height 20
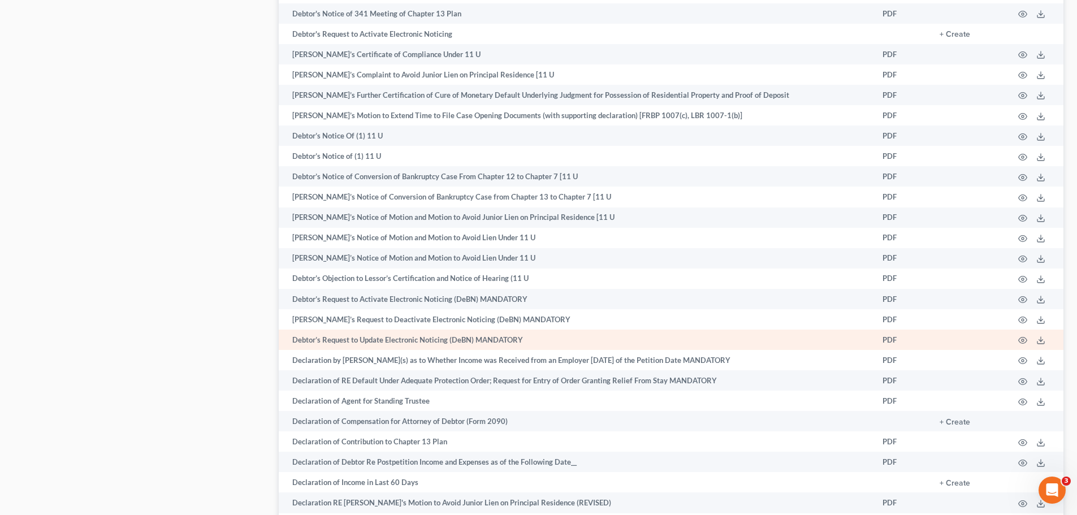
scroll to position [1584, 0]
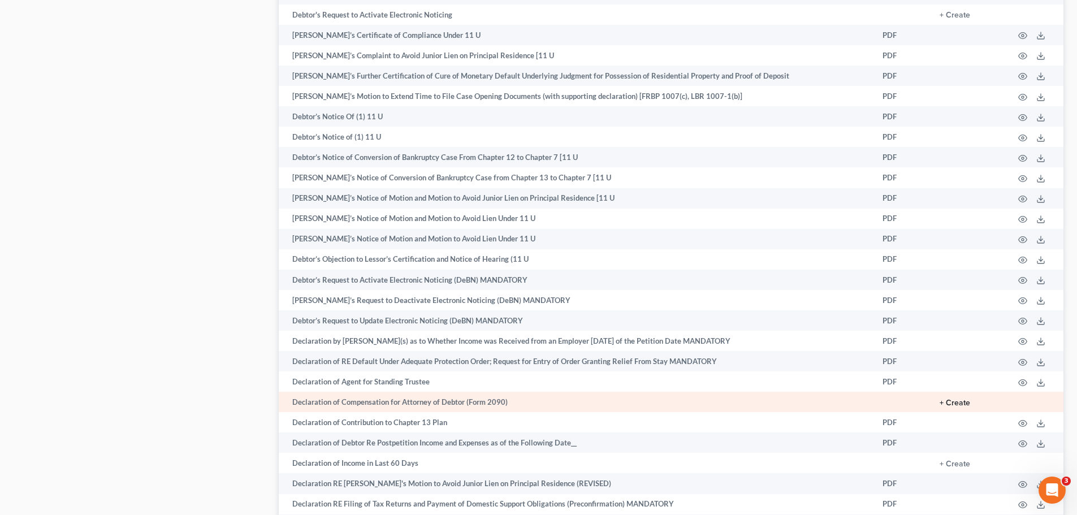
click at [955, 403] on button "+ Create" at bounding box center [955, 403] width 31 height 8
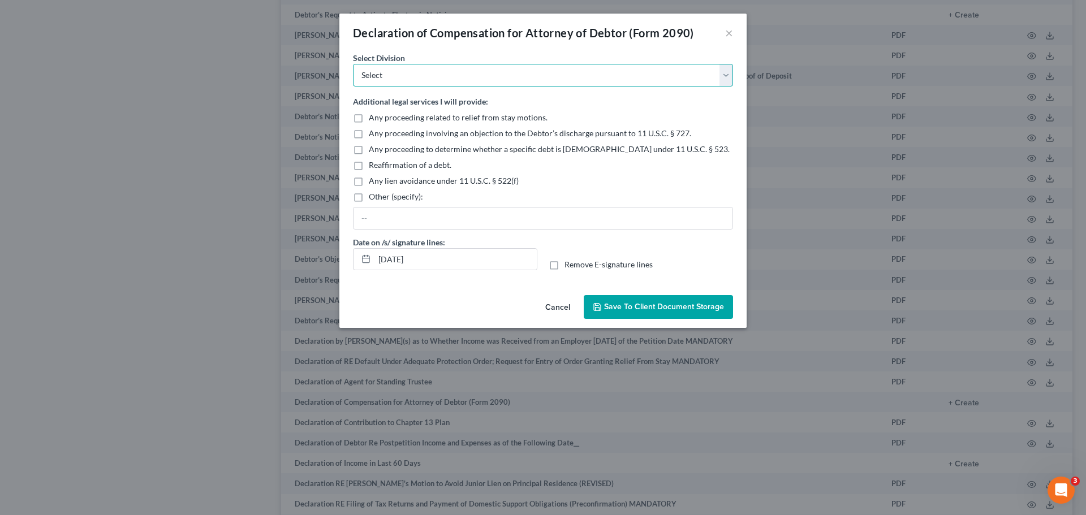
click at [503, 74] on select "Select [GEOGRAPHIC_DATA] [GEOGRAPHIC_DATA] [GEOGRAPHIC_DATA][PERSON_NAME] [GEOG…" at bounding box center [543, 75] width 380 height 23
select select "2"
click at [353, 64] on select "Select [GEOGRAPHIC_DATA] [GEOGRAPHIC_DATA] [GEOGRAPHIC_DATA][PERSON_NAME] [GEOG…" at bounding box center [543, 75] width 380 height 23
click at [564, 265] on label "Remove E-signature lines" at bounding box center [608, 264] width 88 height 11
click at [569, 265] on input "Remove E-signature lines" at bounding box center [572, 262] width 7 height 7
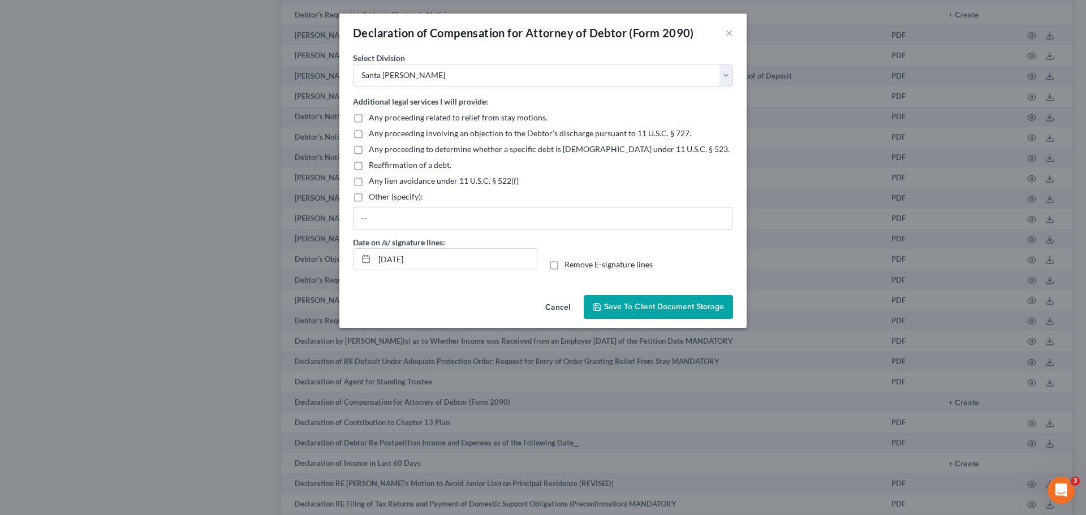
checkbox input "true"
click at [629, 307] on span "Save to Client Document Storage" at bounding box center [664, 307] width 120 height 10
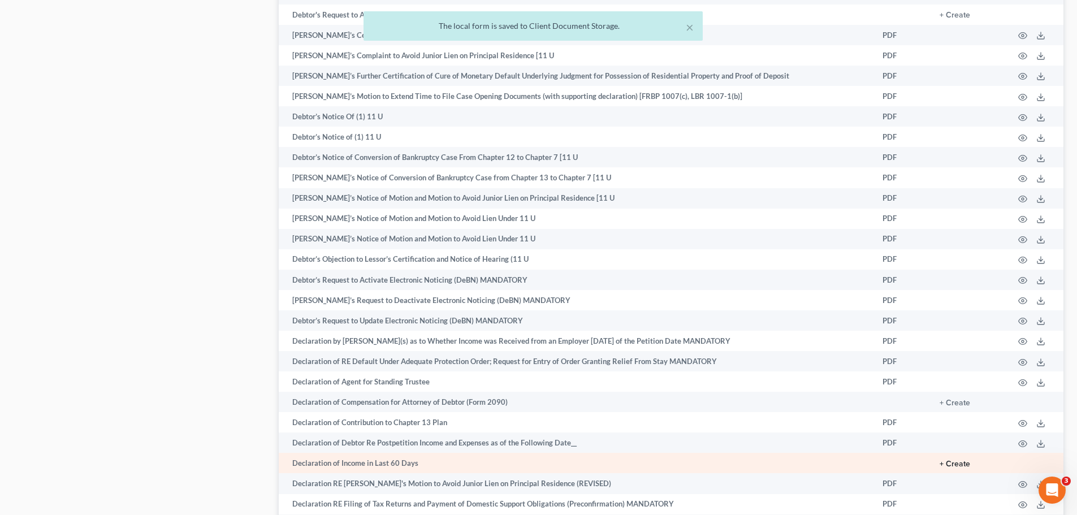
click at [960, 461] on button "+ Create" at bounding box center [955, 464] width 31 height 8
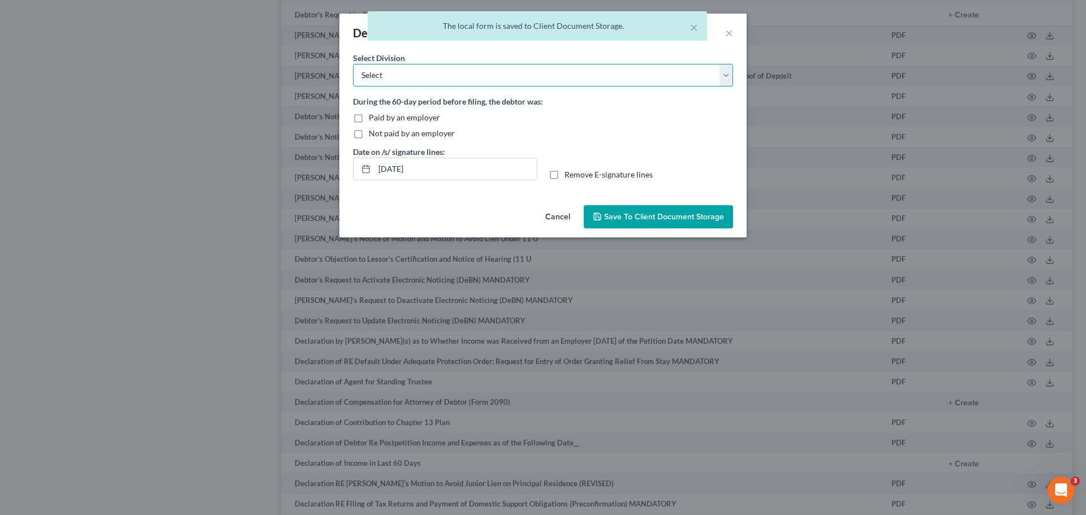
click at [412, 75] on select "Select [GEOGRAPHIC_DATA] [GEOGRAPHIC_DATA] [GEOGRAPHIC_DATA][PERSON_NAME] [GEOG…" at bounding box center [543, 75] width 380 height 23
select select "2"
click at [353, 64] on select "Select [GEOGRAPHIC_DATA] [GEOGRAPHIC_DATA] [GEOGRAPHIC_DATA][PERSON_NAME] [GEOG…" at bounding box center [543, 75] width 380 height 23
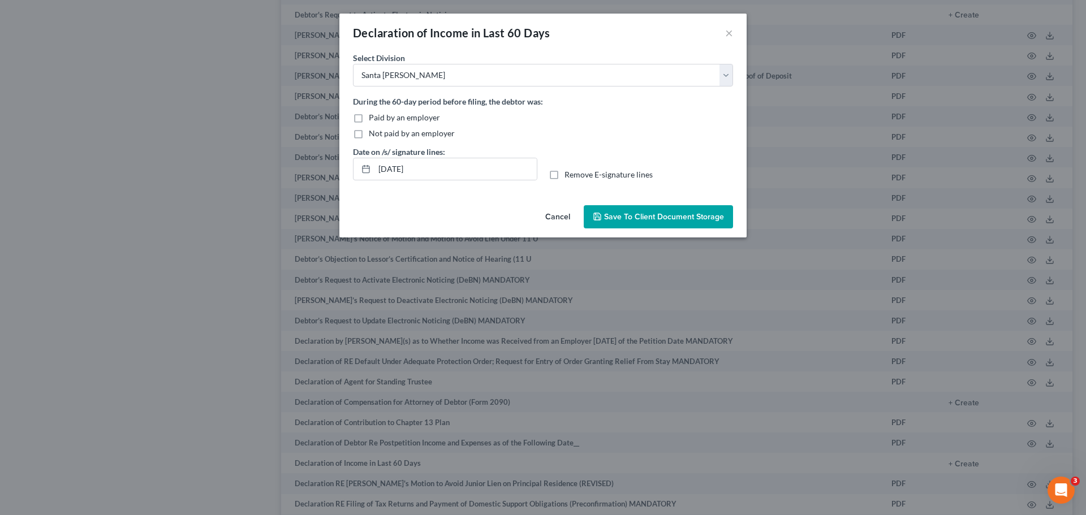
click at [369, 116] on label "Paid by an employer" at bounding box center [404, 117] width 71 height 11
click at [373, 116] on input "Paid by an employer" at bounding box center [376, 115] width 7 height 7
checkbox input "true"
click at [564, 176] on label "Remove E-signature lines" at bounding box center [608, 174] width 88 height 11
click at [569, 176] on input "Remove E-signature lines" at bounding box center [572, 172] width 7 height 7
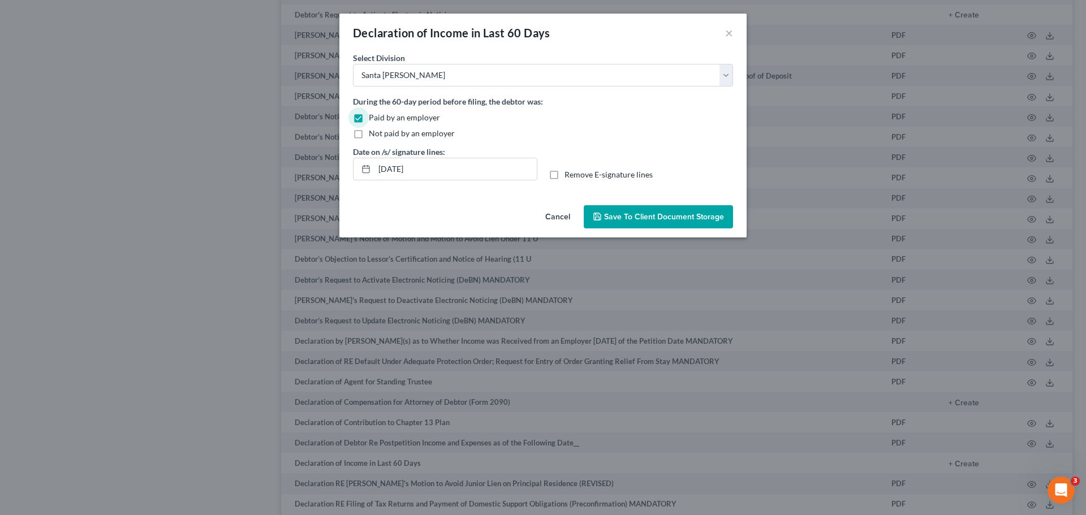
checkbox input "true"
click at [691, 215] on span "Save to Client Document Storage" at bounding box center [664, 217] width 120 height 10
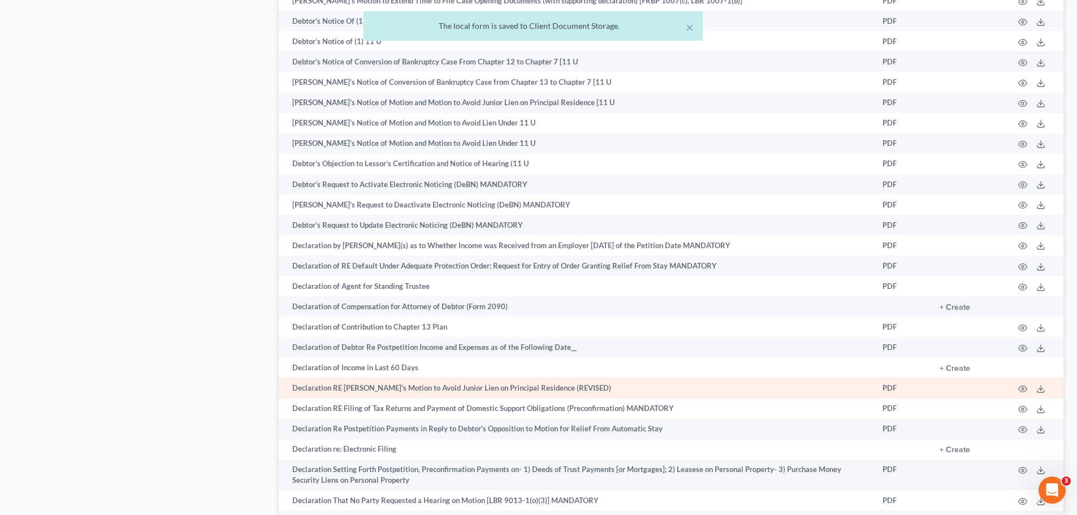
scroll to position [1697, 0]
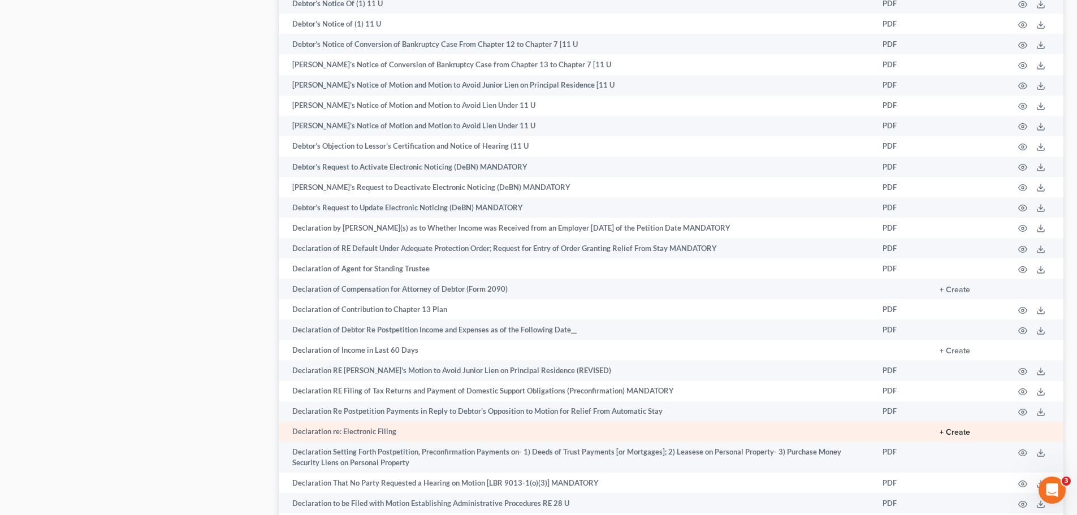
click at [967, 429] on button "+ Create" at bounding box center [955, 433] width 31 height 8
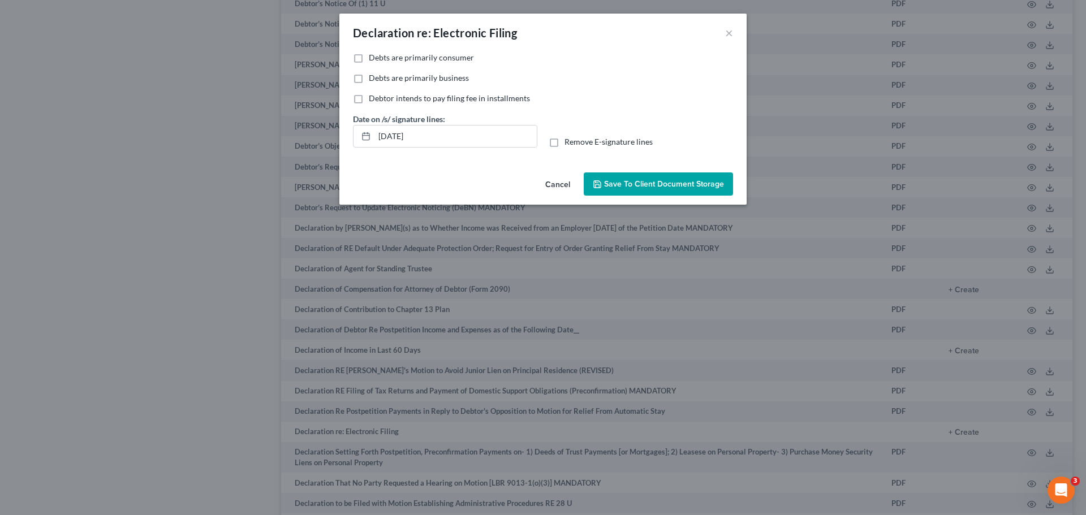
click at [369, 58] on label "Debts are primarily consumer" at bounding box center [421, 57] width 105 height 11
click at [373, 58] on input "Debts are primarily consumer" at bounding box center [376, 55] width 7 height 7
checkbox input "true"
click at [564, 141] on label "Remove E-signature lines" at bounding box center [608, 141] width 88 height 11
click at [569, 141] on input "Remove E-signature lines" at bounding box center [572, 139] width 7 height 7
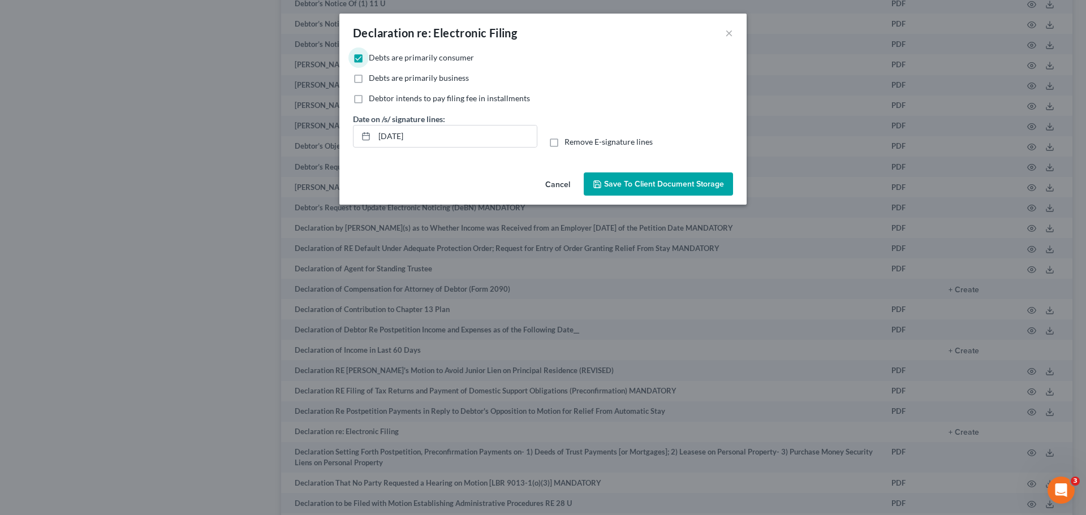
checkbox input "true"
click at [667, 193] on button "Save to Client Document Storage" at bounding box center [658, 184] width 149 height 24
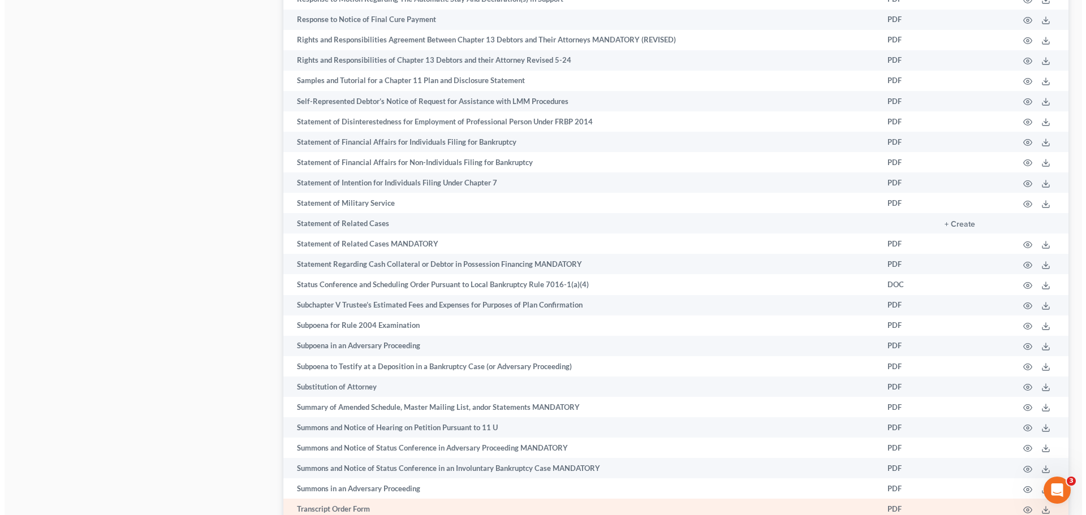
scroll to position [5485, 0]
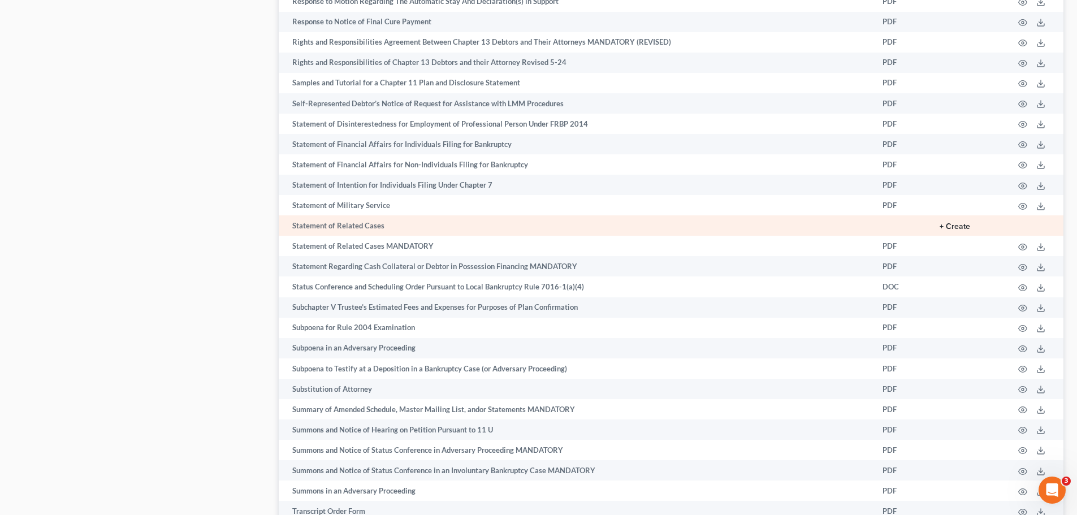
click at [956, 224] on button "+ Create" at bounding box center [955, 227] width 31 height 8
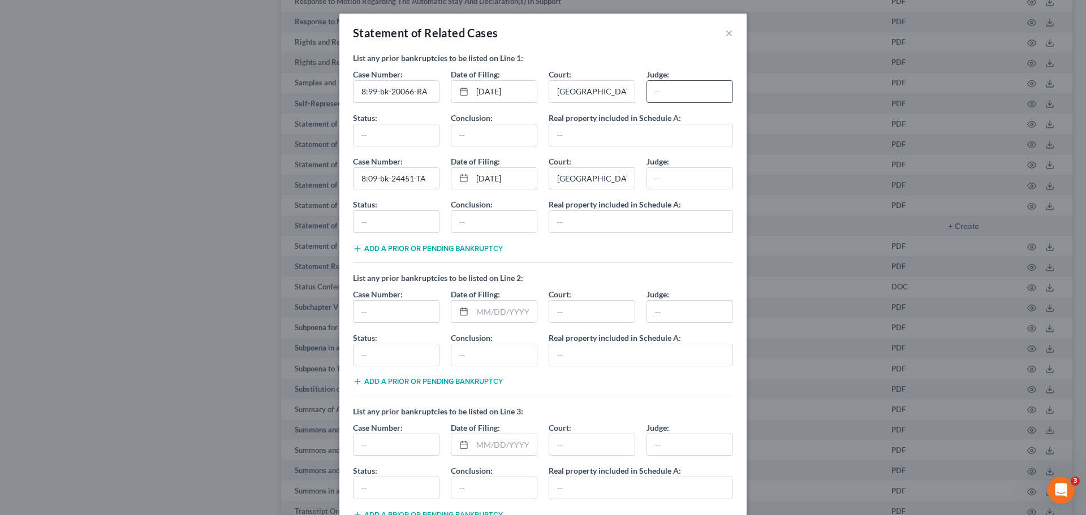
click at [672, 93] on input "text" at bounding box center [689, 91] width 85 height 21
type input "[PERSON_NAME]"
click at [394, 137] on input "text" at bounding box center [395, 134] width 85 height 21
type input "Closed"
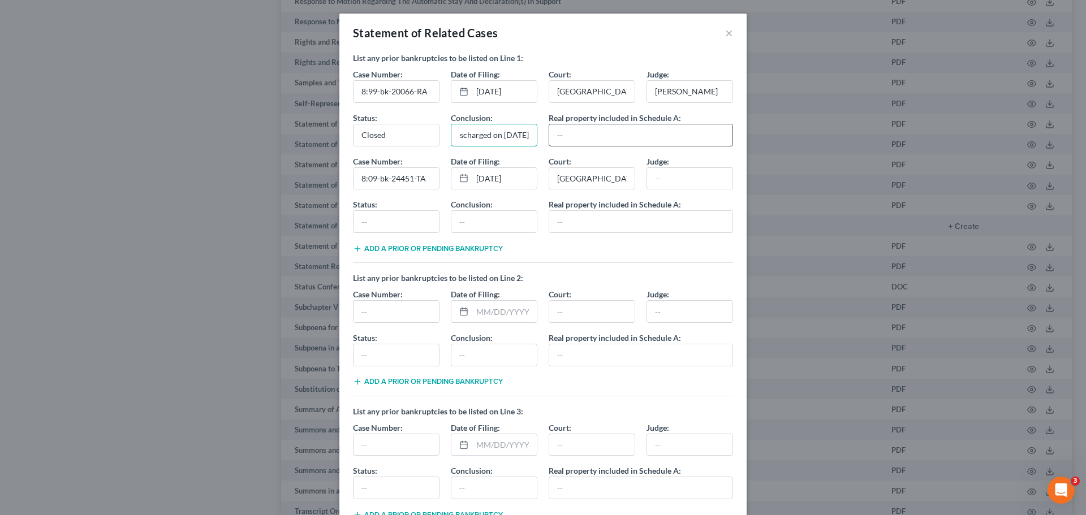
type input "Discharged on [DATE]"
click at [597, 135] on input "text" at bounding box center [640, 134] width 183 height 21
type input "None."
click at [654, 182] on input "text" at bounding box center [689, 178] width 85 height 21
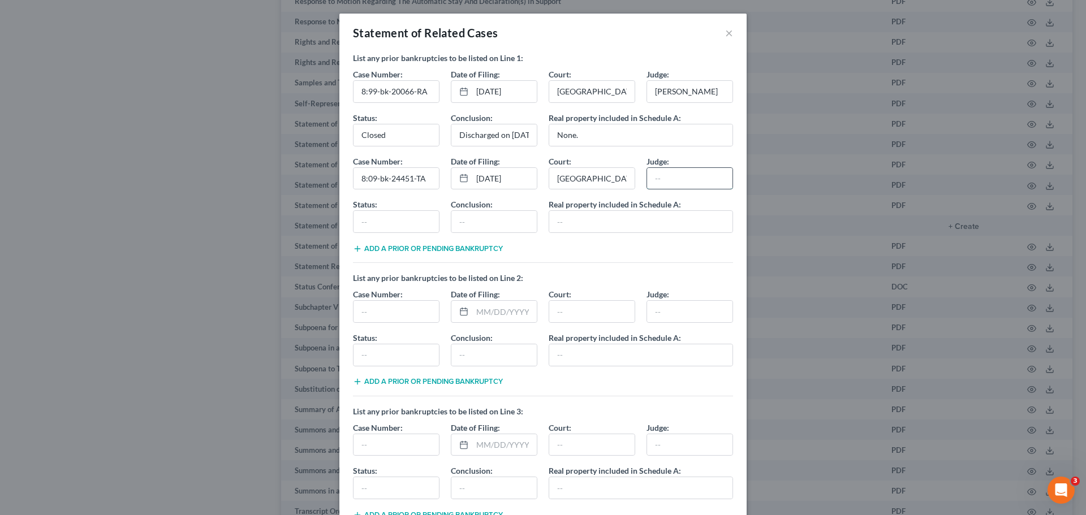
type input "t"
type input "[PERSON_NAME]"
click at [390, 227] on input "text" at bounding box center [395, 221] width 85 height 21
type input "Closed"
click at [462, 229] on input "text" at bounding box center [493, 221] width 85 height 21
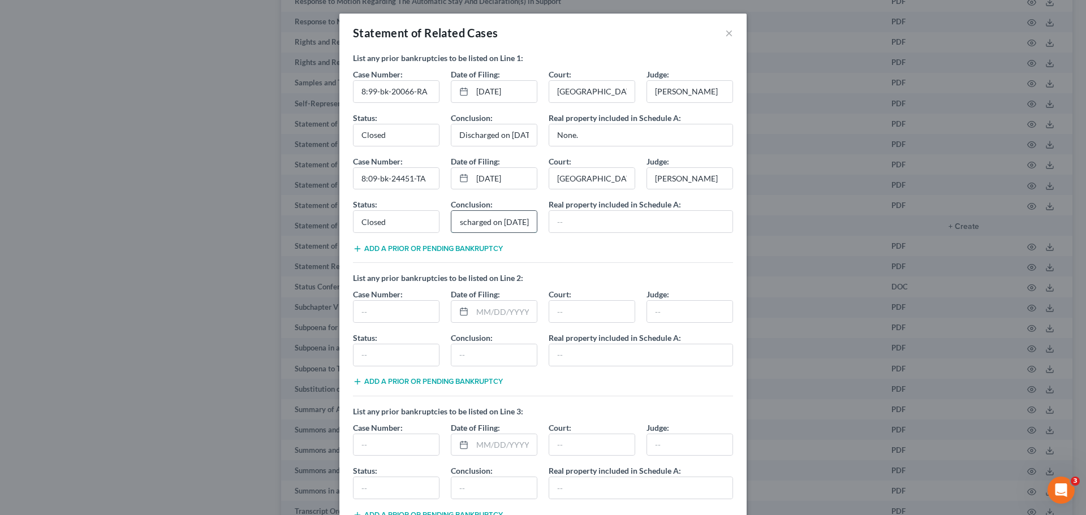
scroll to position [0, 24]
type input "Discharged on [DATE]"
click at [558, 230] on input "text" at bounding box center [640, 221] width 183 height 21
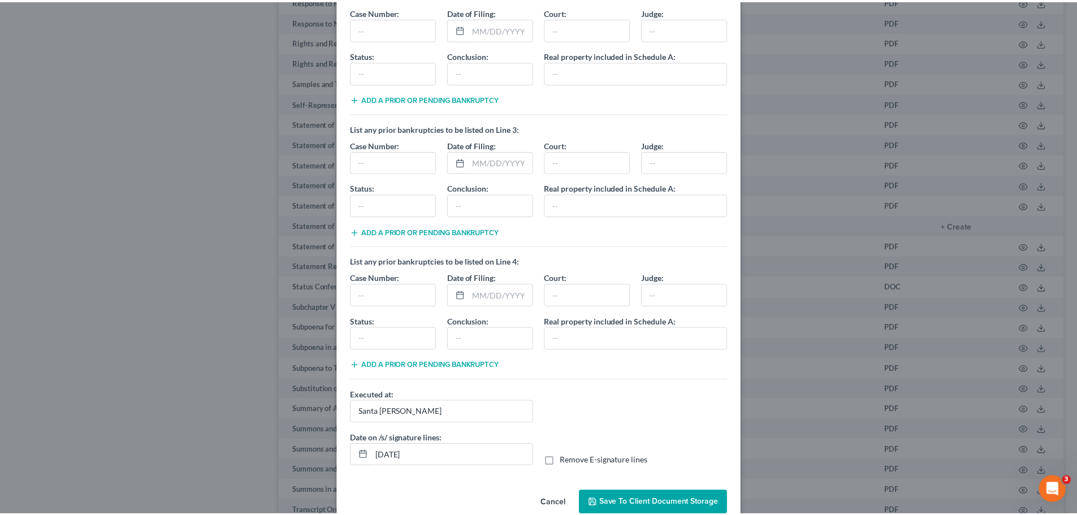
scroll to position [305, 0]
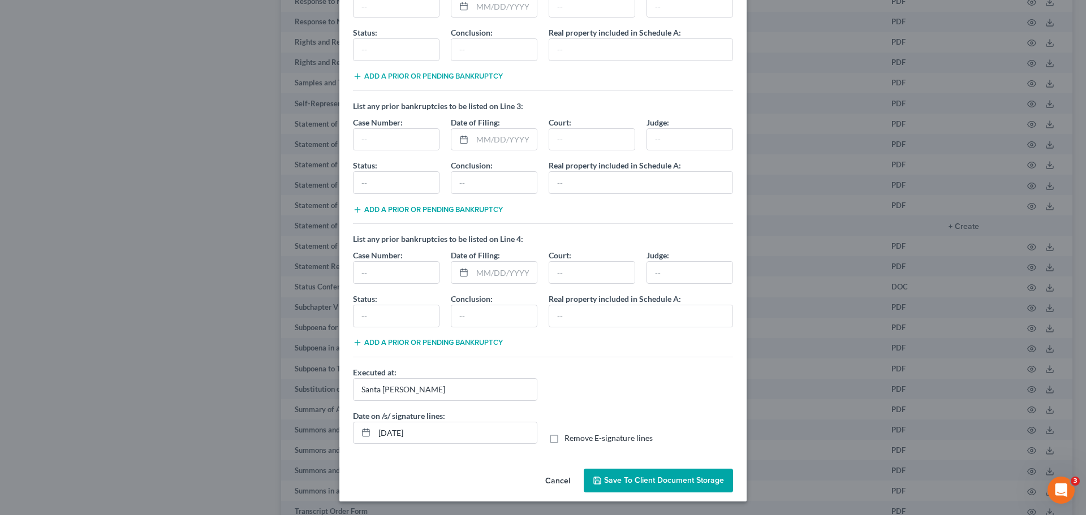
type input "None."
click at [564, 439] on label "Remove E-signature lines" at bounding box center [608, 438] width 88 height 11
click at [569, 439] on input "Remove E-signature lines" at bounding box center [572, 436] width 7 height 7
checkbox input "true"
click at [672, 479] on span "Save to Client Document Storage" at bounding box center [664, 481] width 120 height 10
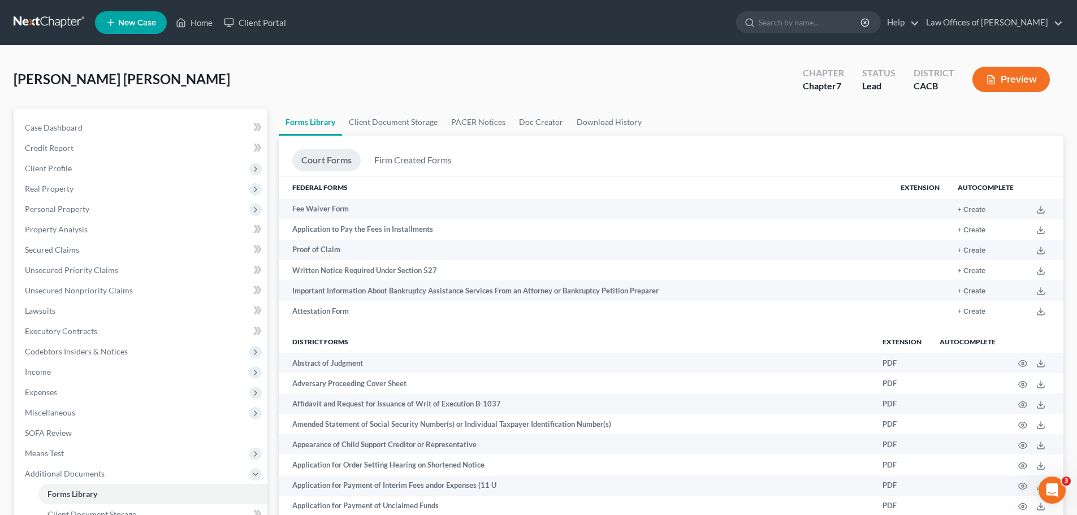
scroll to position [217, 0]
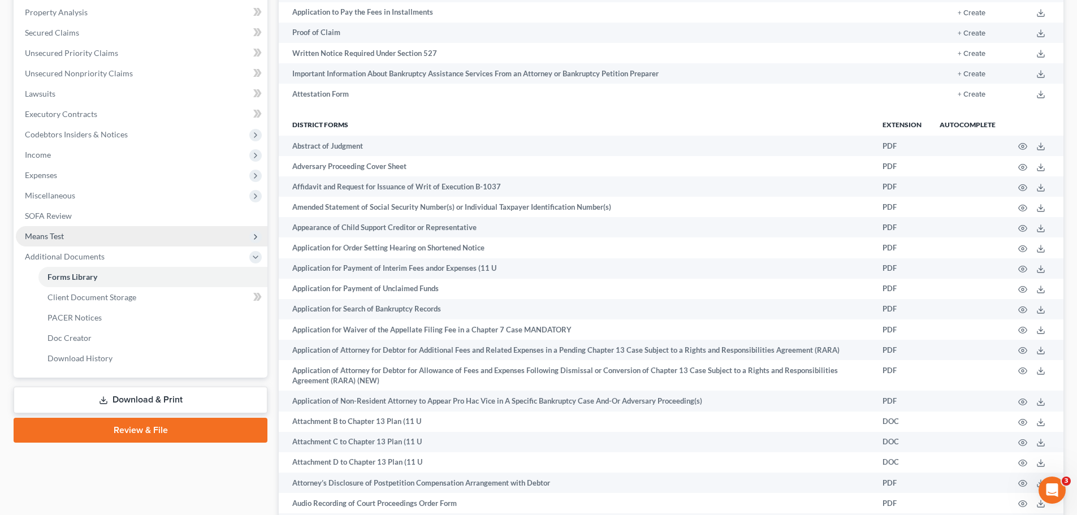
click at [74, 243] on span "Means Test" at bounding box center [142, 236] width 252 height 20
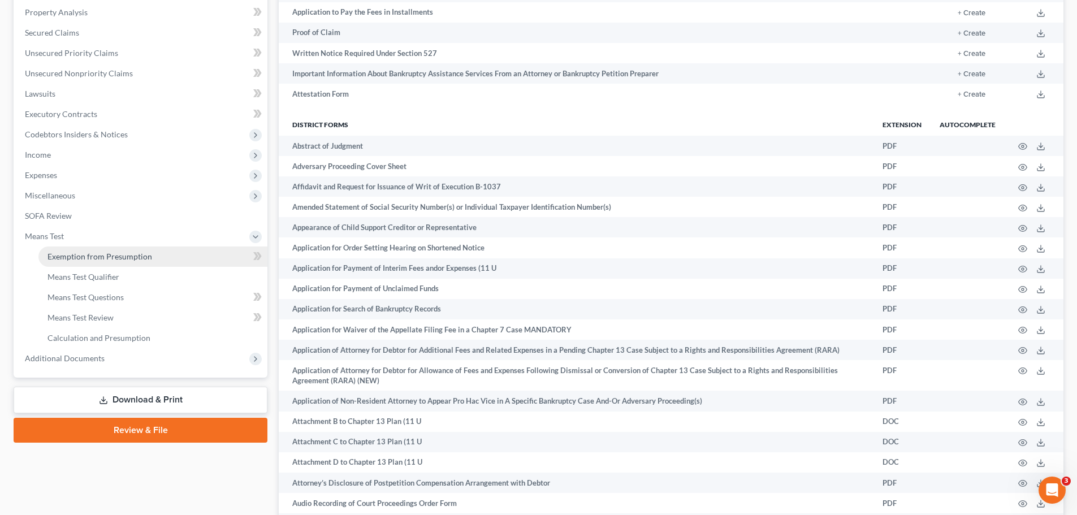
click at [78, 255] on span "Exemption from Presumption" at bounding box center [100, 257] width 105 height 10
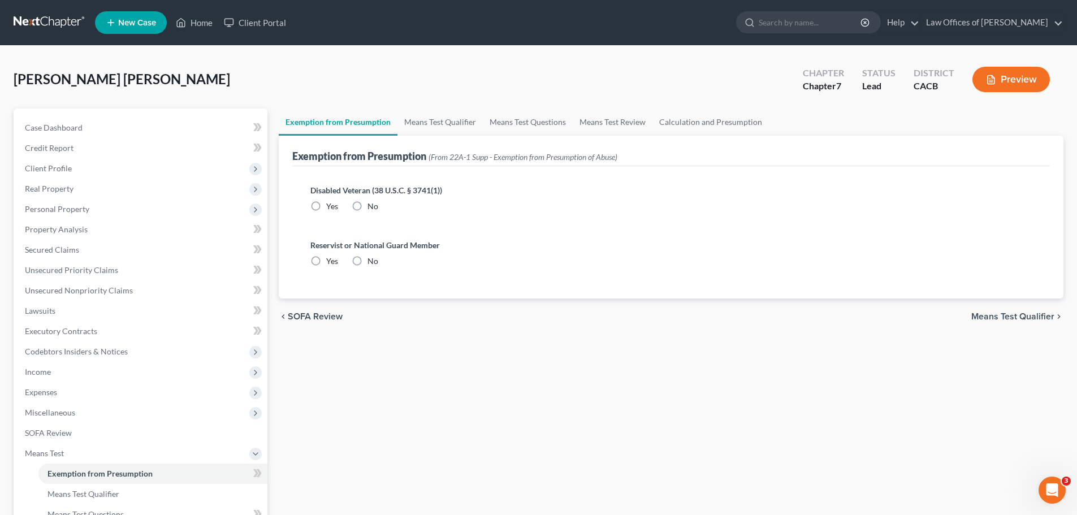
click at [368, 206] on label "No" at bounding box center [373, 206] width 11 height 11
click at [372, 206] on input "No" at bounding box center [375, 204] width 7 height 7
radio input "true"
click at [368, 260] on label "No" at bounding box center [373, 261] width 11 height 11
click at [372, 260] on input "No" at bounding box center [375, 259] width 7 height 7
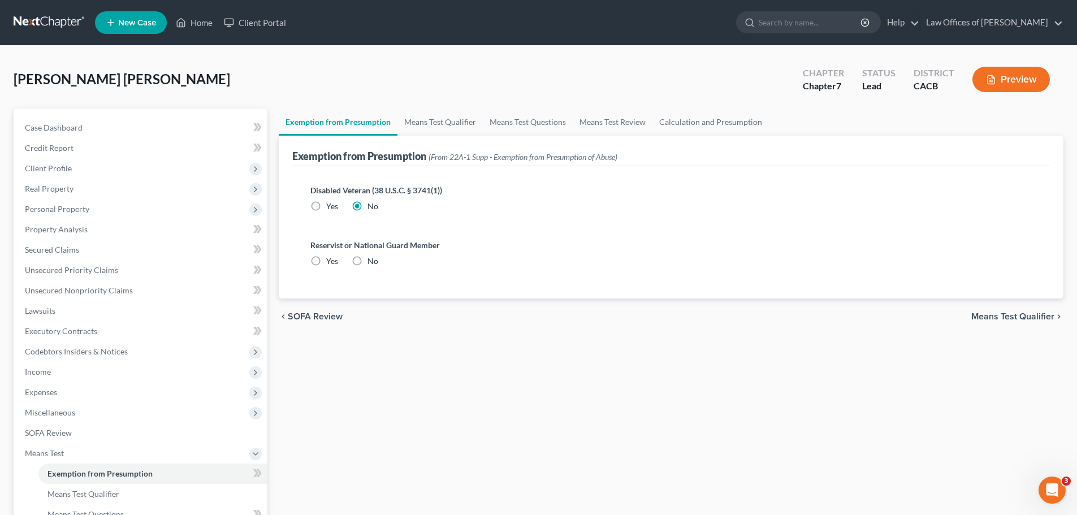
radio input "true"
click at [437, 119] on link "Means Test Qualifier" at bounding box center [440, 122] width 85 height 27
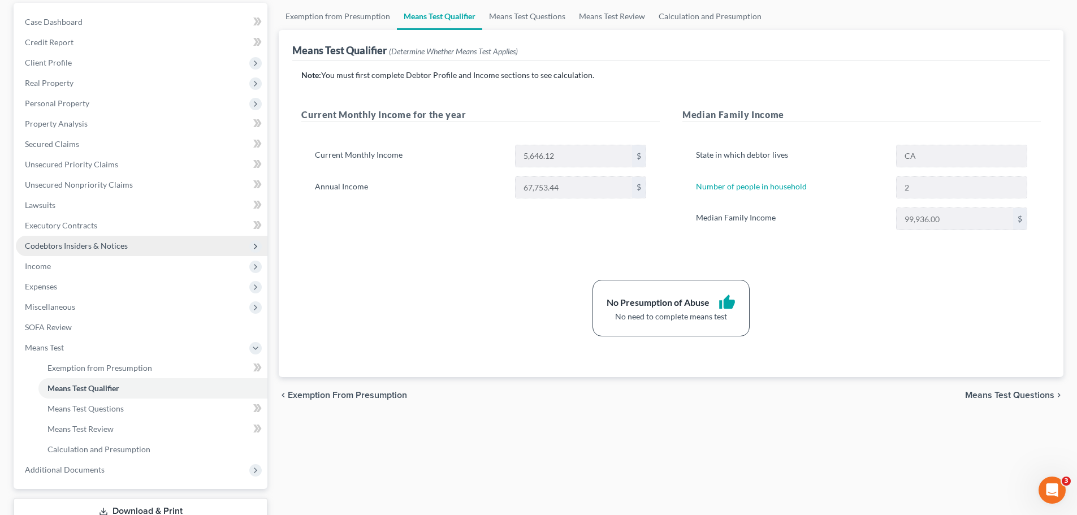
scroll to position [113, 0]
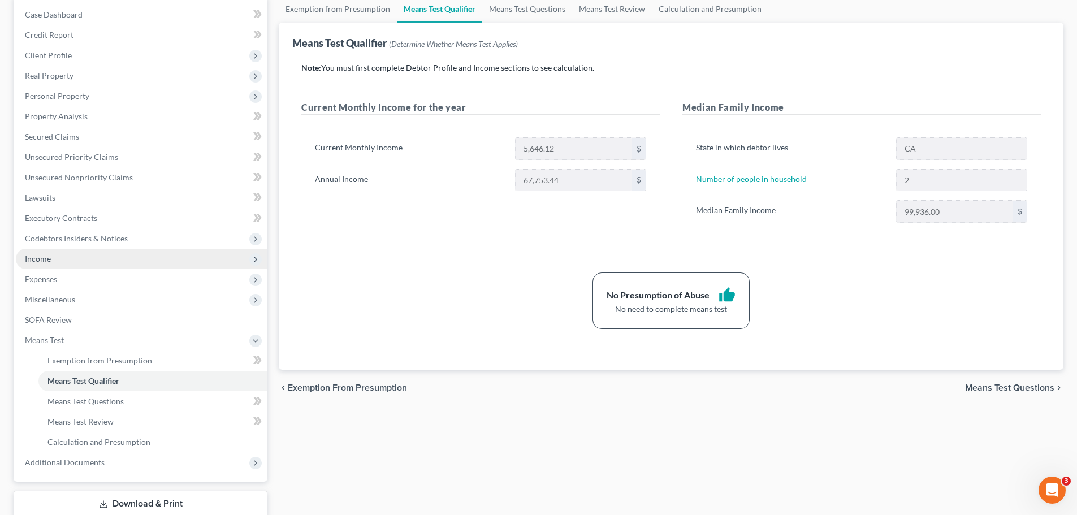
click at [98, 264] on span "Income" at bounding box center [142, 259] width 252 height 20
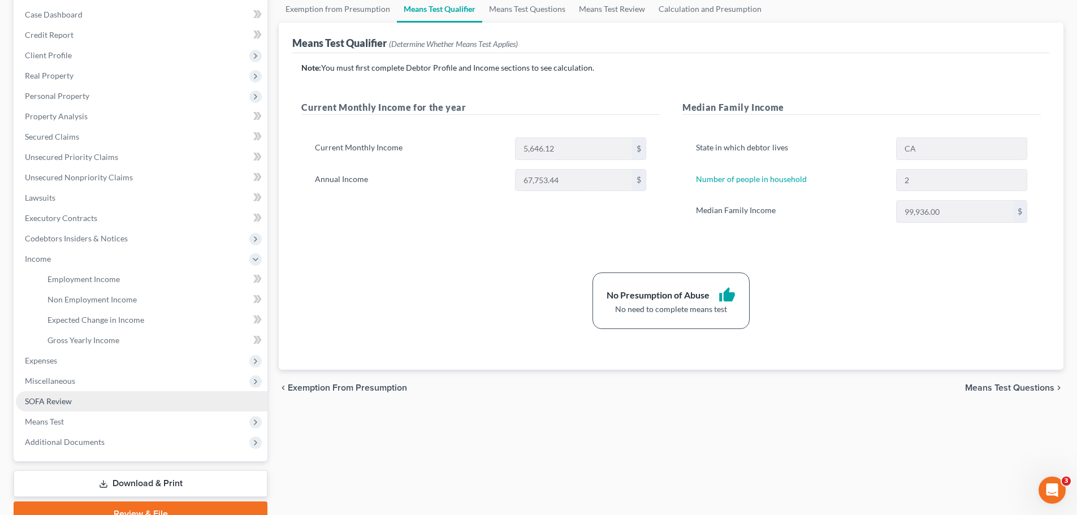
scroll to position [167, 0]
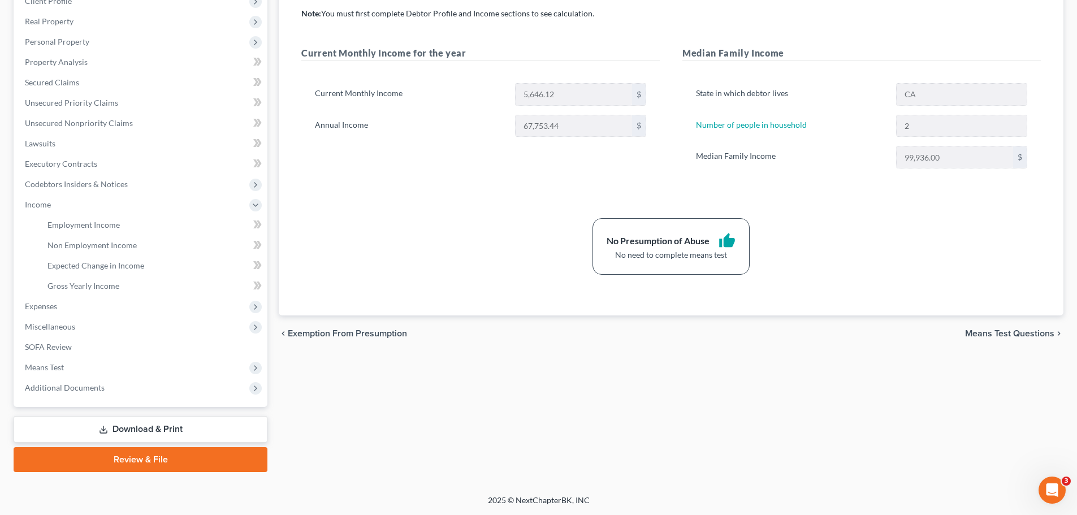
click at [155, 425] on link "Download & Print" at bounding box center [141, 429] width 254 height 27
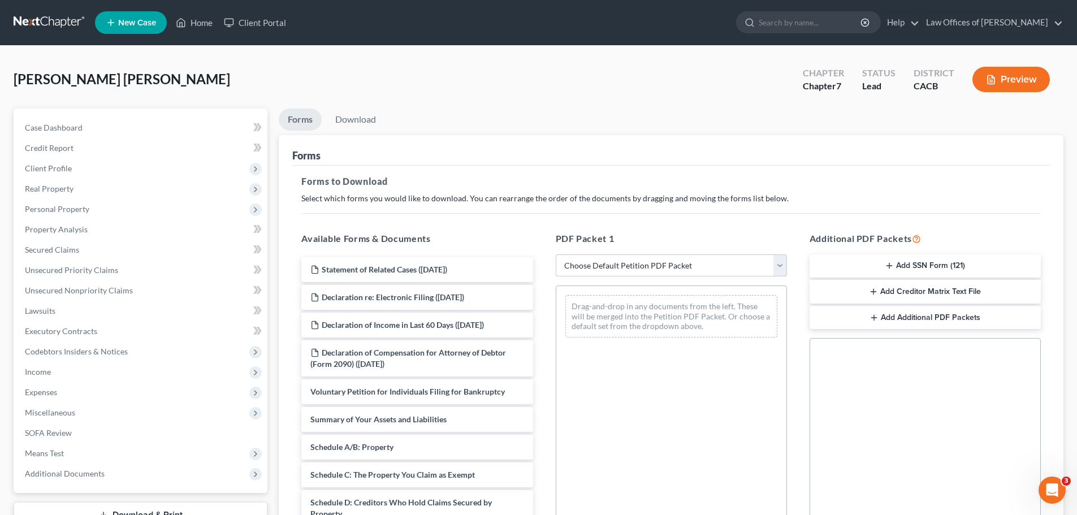
click at [636, 271] on select "Choose Default Petition PDF Packet Complete Bankruptcy Petition (all forms and …" at bounding box center [671, 266] width 231 height 23
select select "4"
click at [556, 255] on select "Choose Default Petition PDF Packet Complete Bankruptcy Petition (all forms and …" at bounding box center [671, 266] width 231 height 23
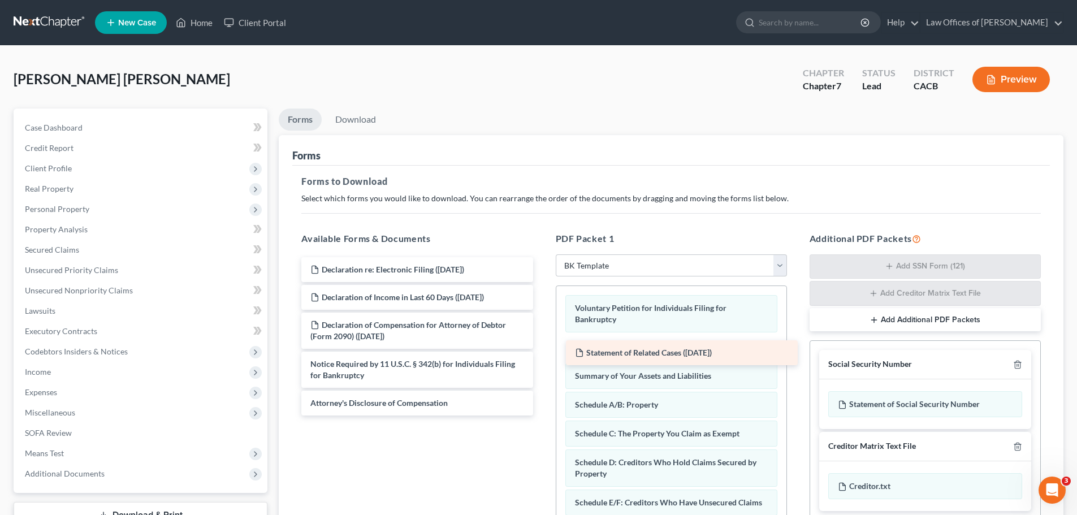
drag, startPoint x: 402, startPoint y: 273, endPoint x: 667, endPoint y: 356, distance: 277.4
click at [542, 356] on div "Statement of Related Cases ([DATE]) Statement of Related Cases ([DATE]) Declara…" at bounding box center [416, 336] width 249 height 158
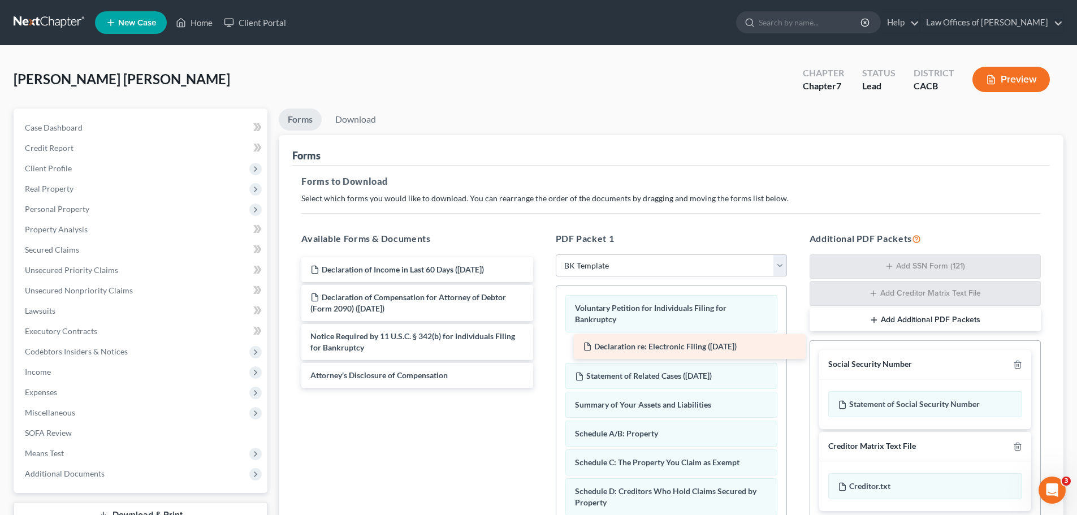
drag, startPoint x: 352, startPoint y: 269, endPoint x: 622, endPoint y: 346, distance: 280.7
click at [542, 346] on div "Declaration re: Electronic Filing ([DATE]) Declaration re: Electronic Filing ([…" at bounding box center [416, 322] width 249 height 131
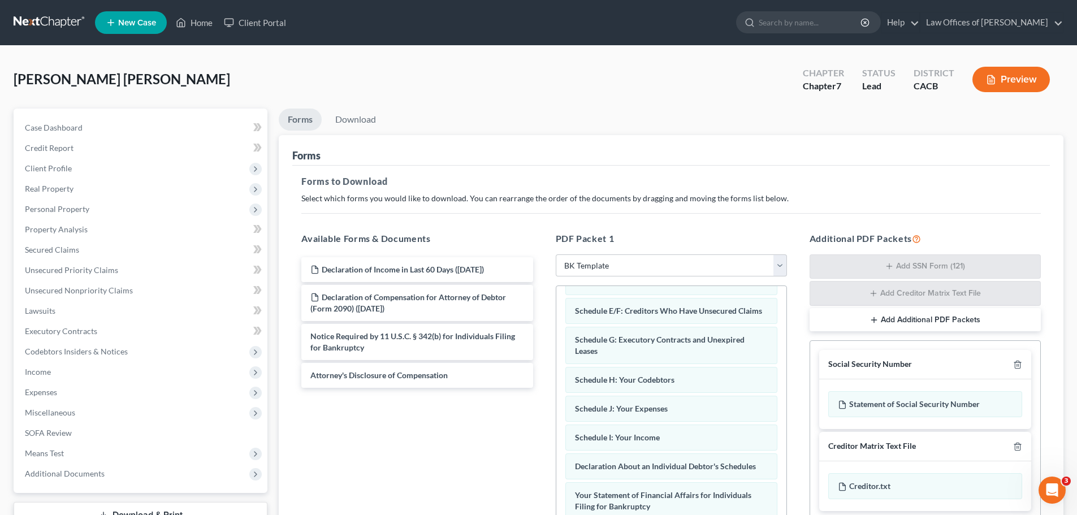
scroll to position [229, 0]
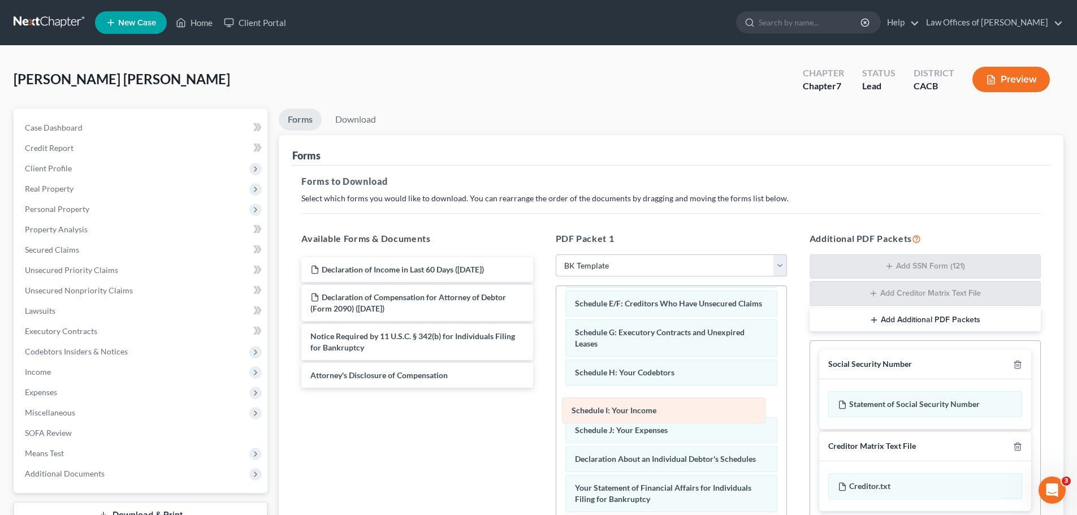
drag, startPoint x: 646, startPoint y: 443, endPoint x: 642, endPoint y: 412, distance: 31.3
click at [642, 412] on div "Schedule I: Your Income Voluntary Petition for Individuals Filing for Bankruptc…" at bounding box center [672, 381] width 230 height 648
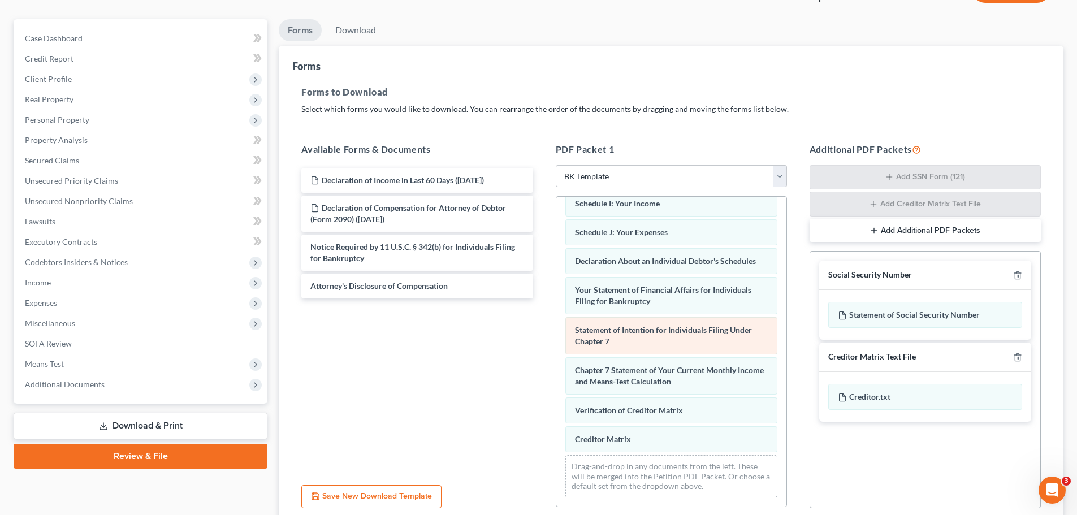
scroll to position [113, 0]
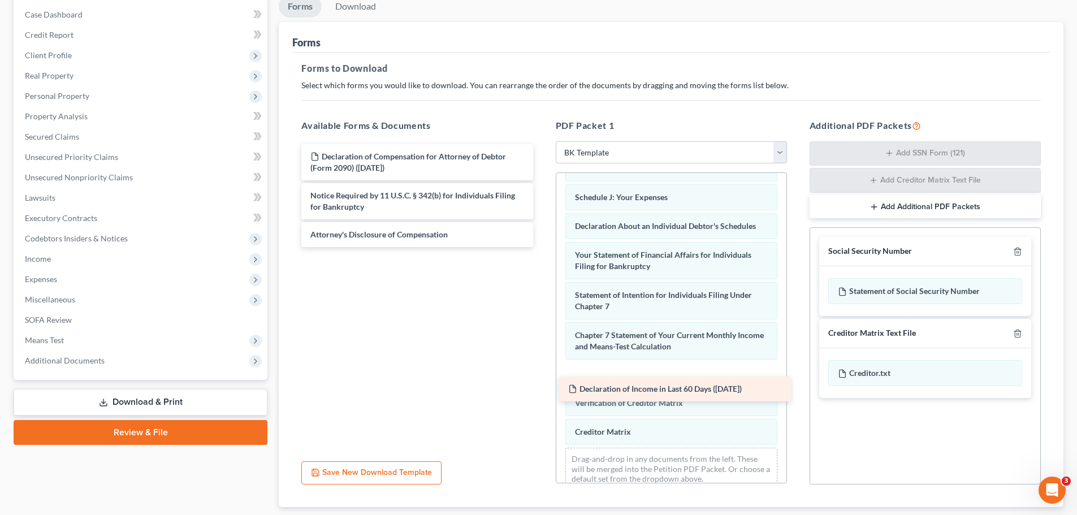
drag, startPoint x: 374, startPoint y: 155, endPoint x: 632, endPoint y: 387, distance: 347.2
click at [542, 247] on div "Declaration of Income in Last 60 Days ([DATE]) Declaration of Income in Last 60…" at bounding box center [416, 195] width 249 height 103
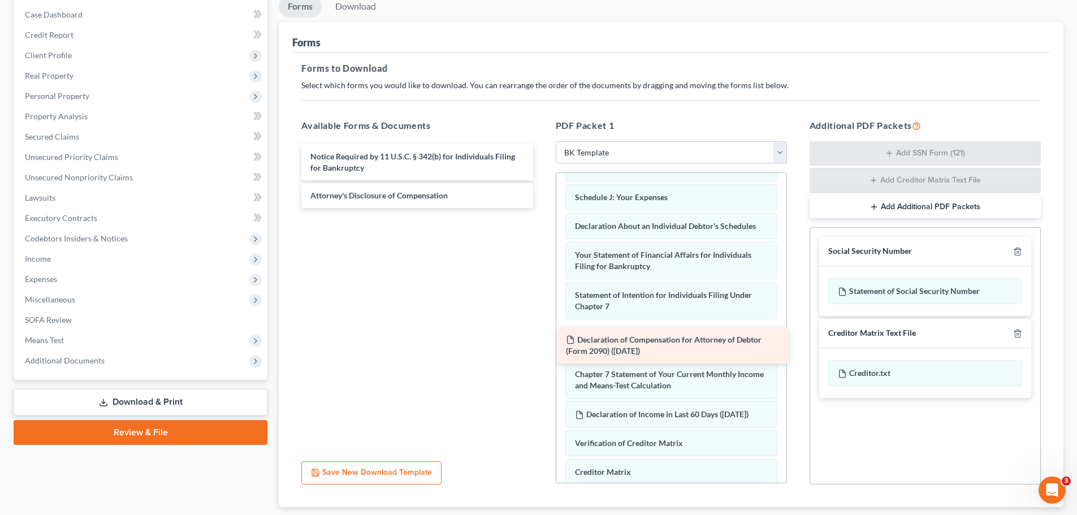
drag, startPoint x: 353, startPoint y: 158, endPoint x: 609, endPoint y: 342, distance: 314.5
click at [542, 208] on div "Declaration of Compensation for Attorney of Debtor (Form 2090) ([DATE]) Declara…" at bounding box center [416, 176] width 249 height 64
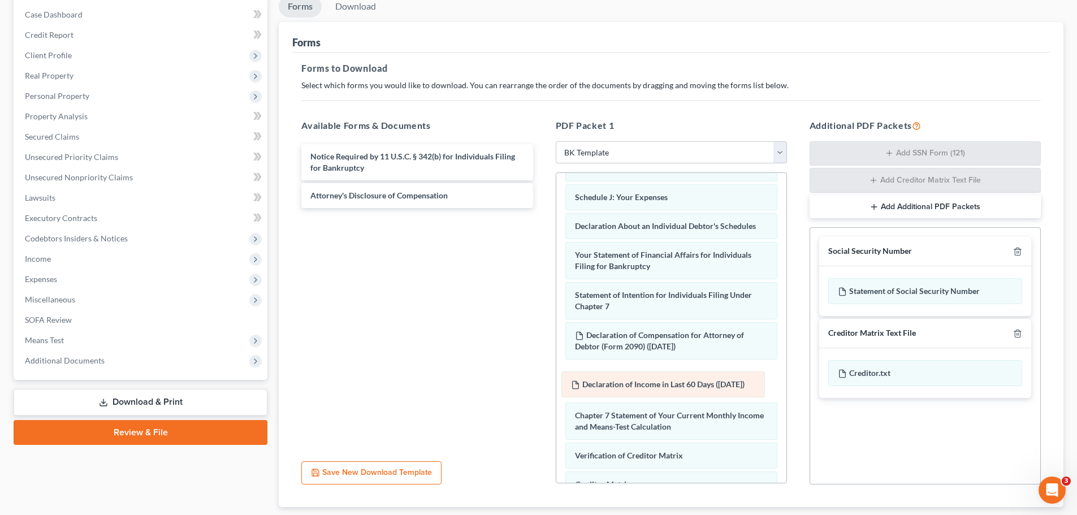
drag, startPoint x: 630, startPoint y: 429, endPoint x: 629, endPoint y: 383, distance: 45.8
click at [629, 383] on div "Declaration of Income in Last 60 Days ([DATE]) Voluntary Petition for Individua…" at bounding box center [672, 188] width 230 height 728
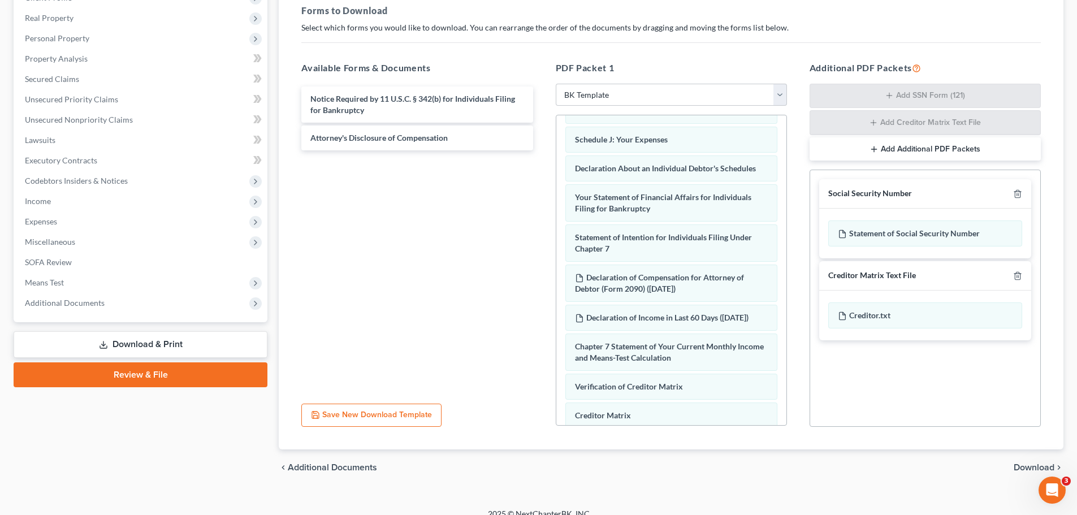
scroll to position [184, 0]
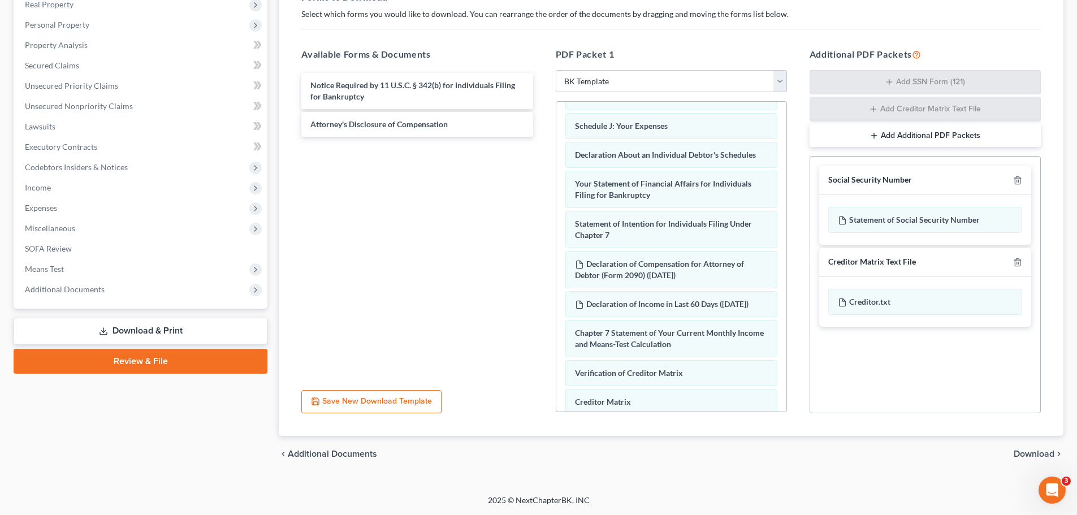
click at [1025, 455] on span "Download" at bounding box center [1034, 454] width 41 height 9
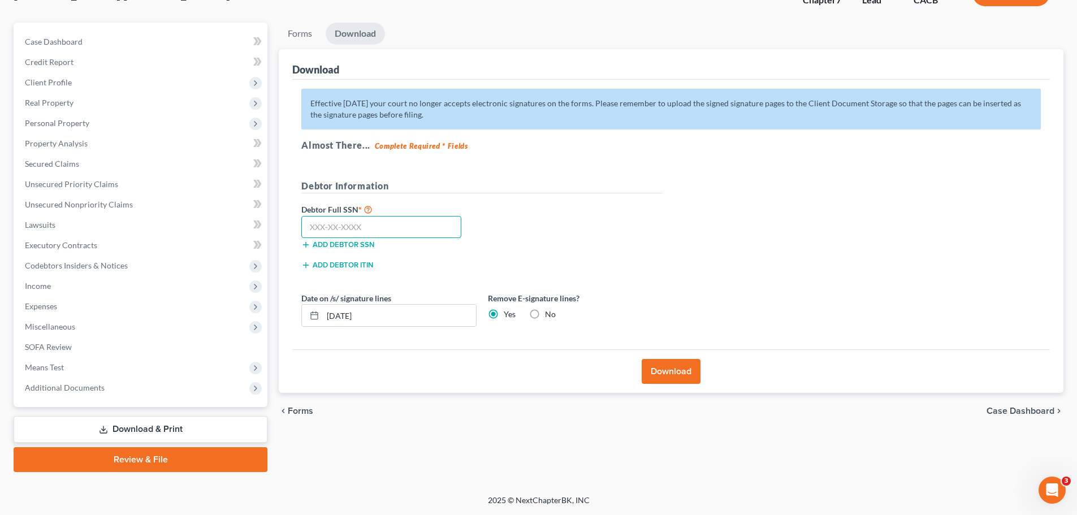
click at [331, 226] on input "text" at bounding box center [381, 227] width 160 height 23
type input "622-14-9424"
click at [662, 371] on button "Download" at bounding box center [671, 371] width 59 height 25
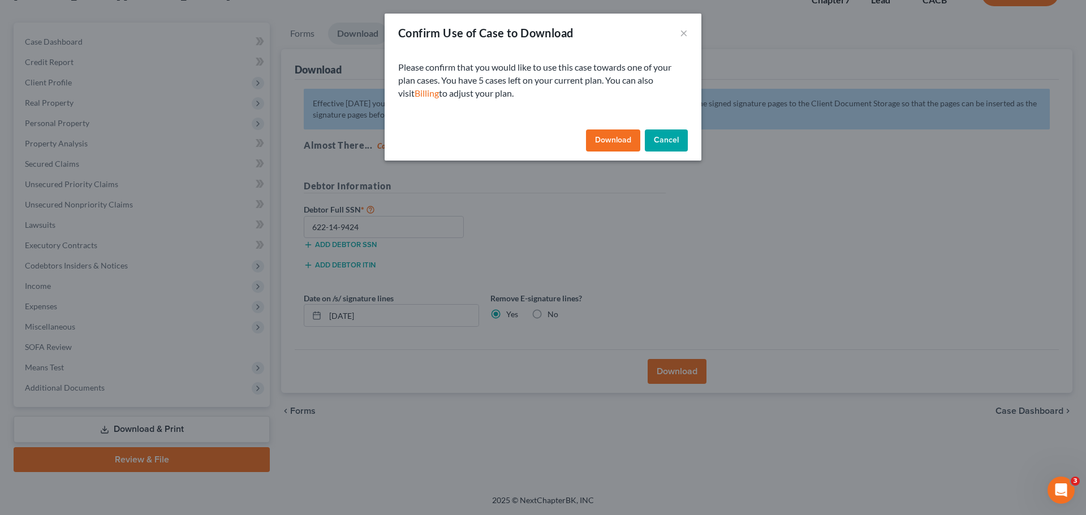
click at [616, 131] on button "Download" at bounding box center [613, 141] width 54 height 23
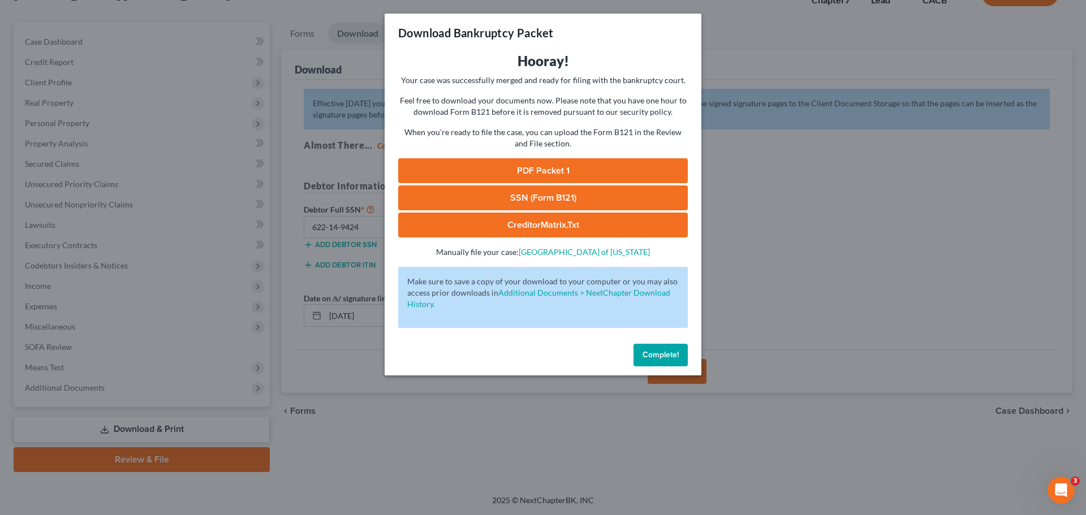
click at [581, 168] on link "PDF Packet 1" at bounding box center [543, 170] width 290 height 25
click at [564, 196] on link "SSN (Form B121)" at bounding box center [543, 198] width 290 height 25
click at [544, 227] on link "CreditorMatrix.txt" at bounding box center [543, 225] width 290 height 25
